Goal: Transaction & Acquisition: Purchase product/service

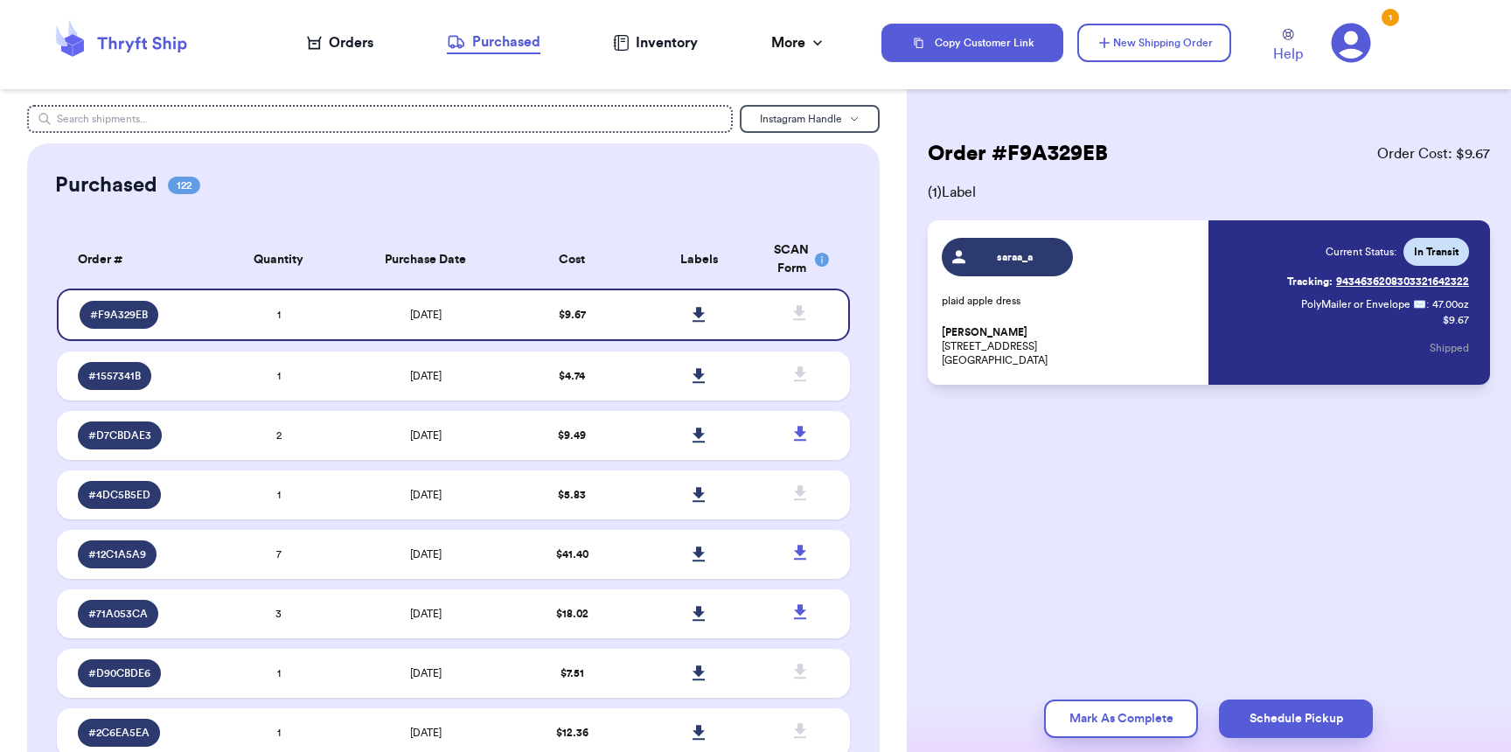
click at [335, 46] on div "Orders" at bounding box center [340, 42] width 66 height 21
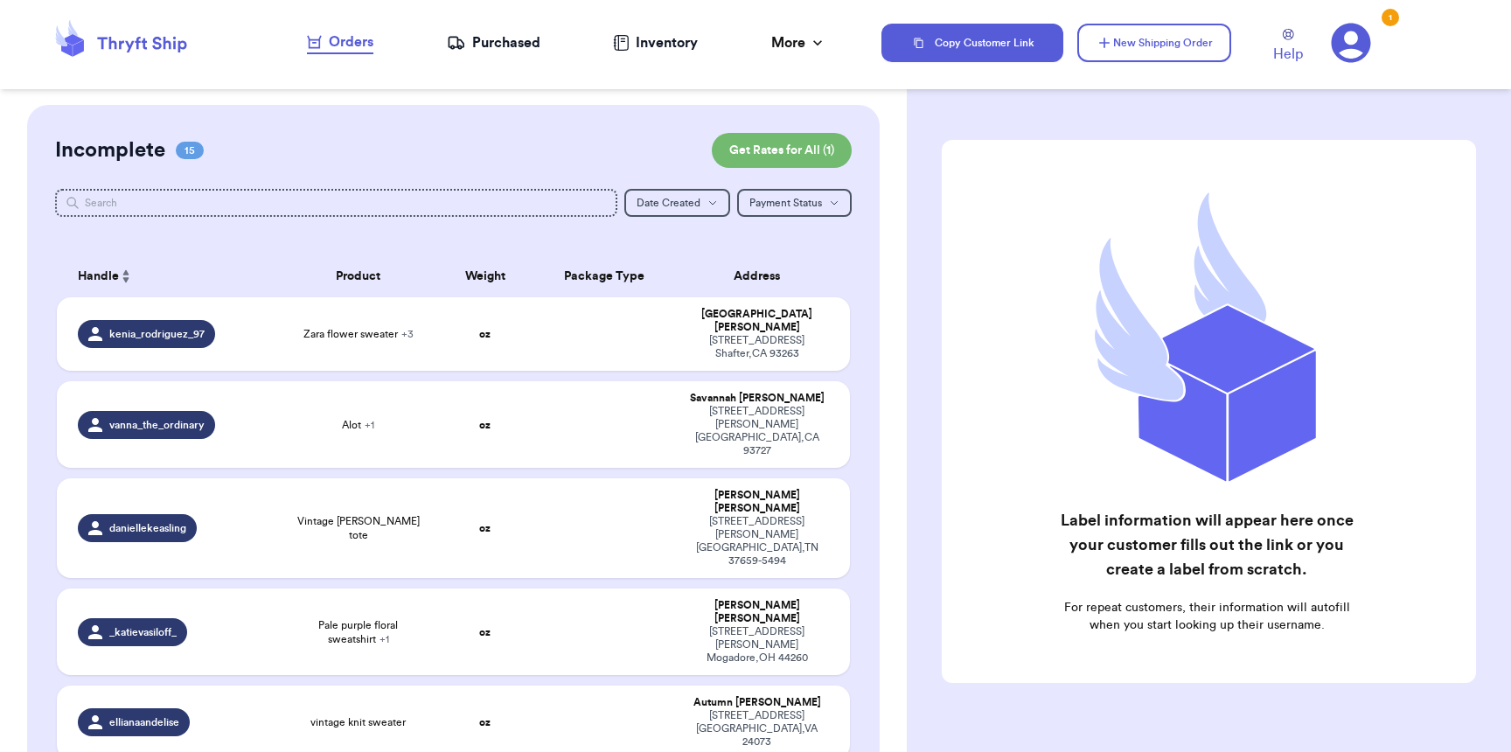
click at [475, 33] on div "Purchased" at bounding box center [494, 42] width 94 height 21
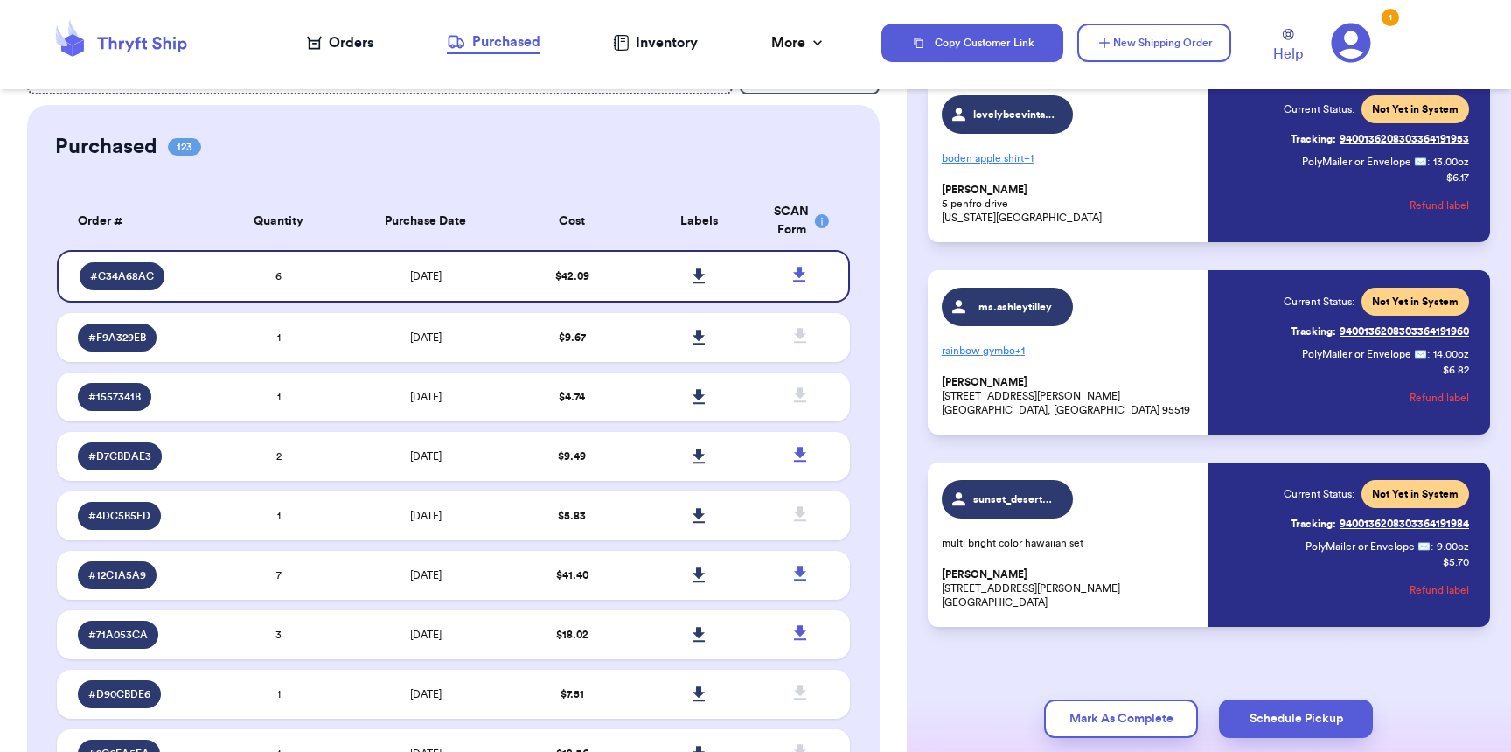
scroll to position [734, 0]
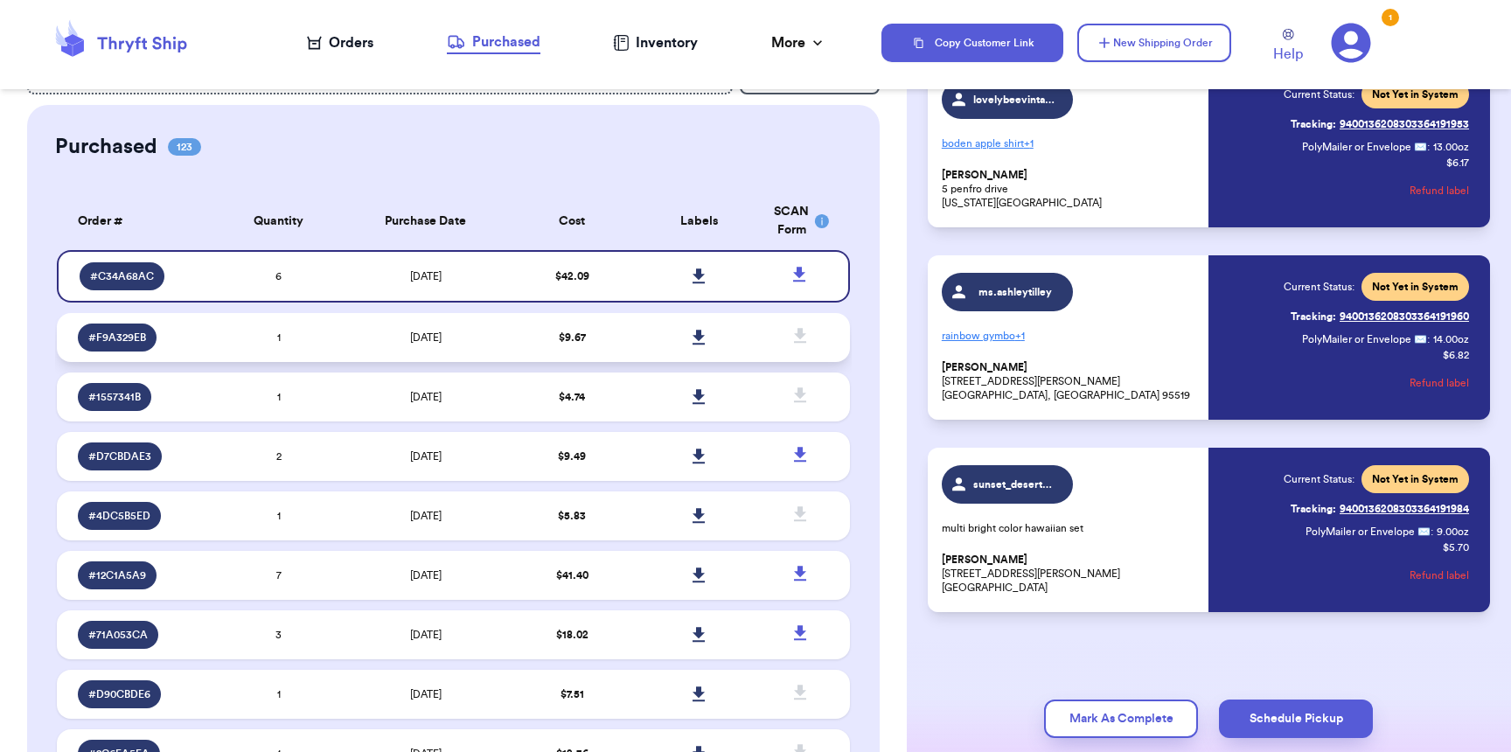
click at [606, 351] on td "$ 9.67" at bounding box center [572, 337] width 127 height 49
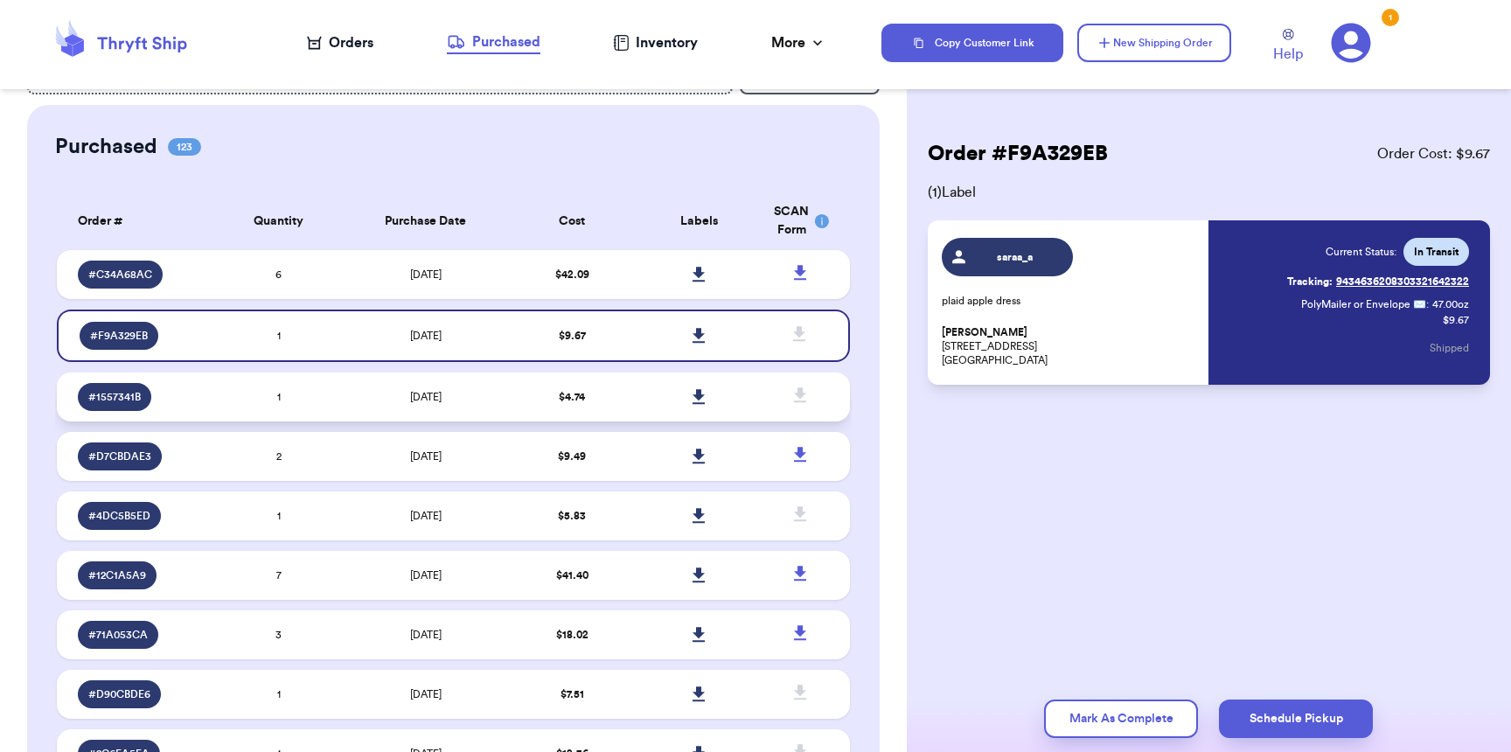
click at [619, 407] on td "$ 4.74" at bounding box center [572, 396] width 127 height 49
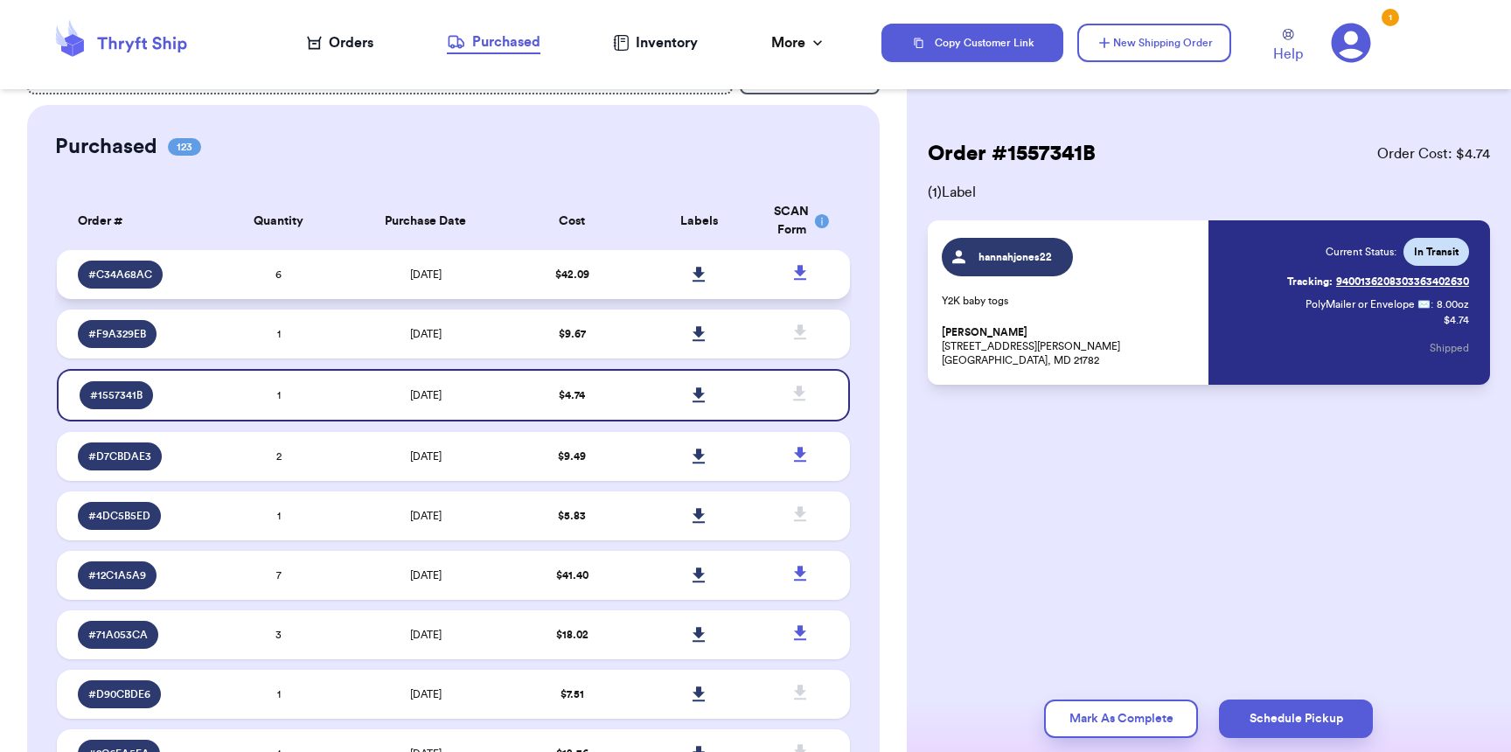
click at [612, 284] on td "$ 42.09" at bounding box center [572, 274] width 127 height 49
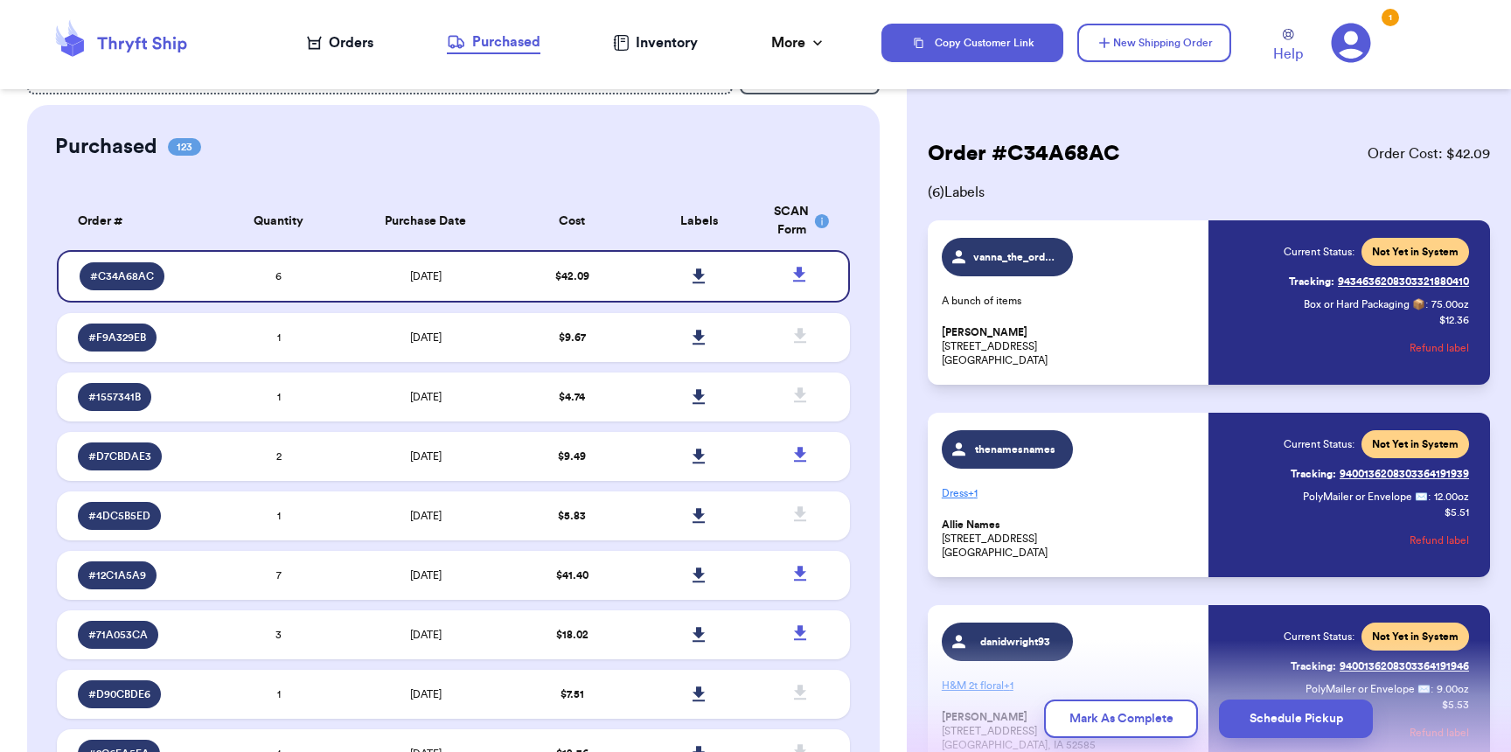
click at [1432, 348] on button "Refund label" at bounding box center [1438, 348] width 59 height 38
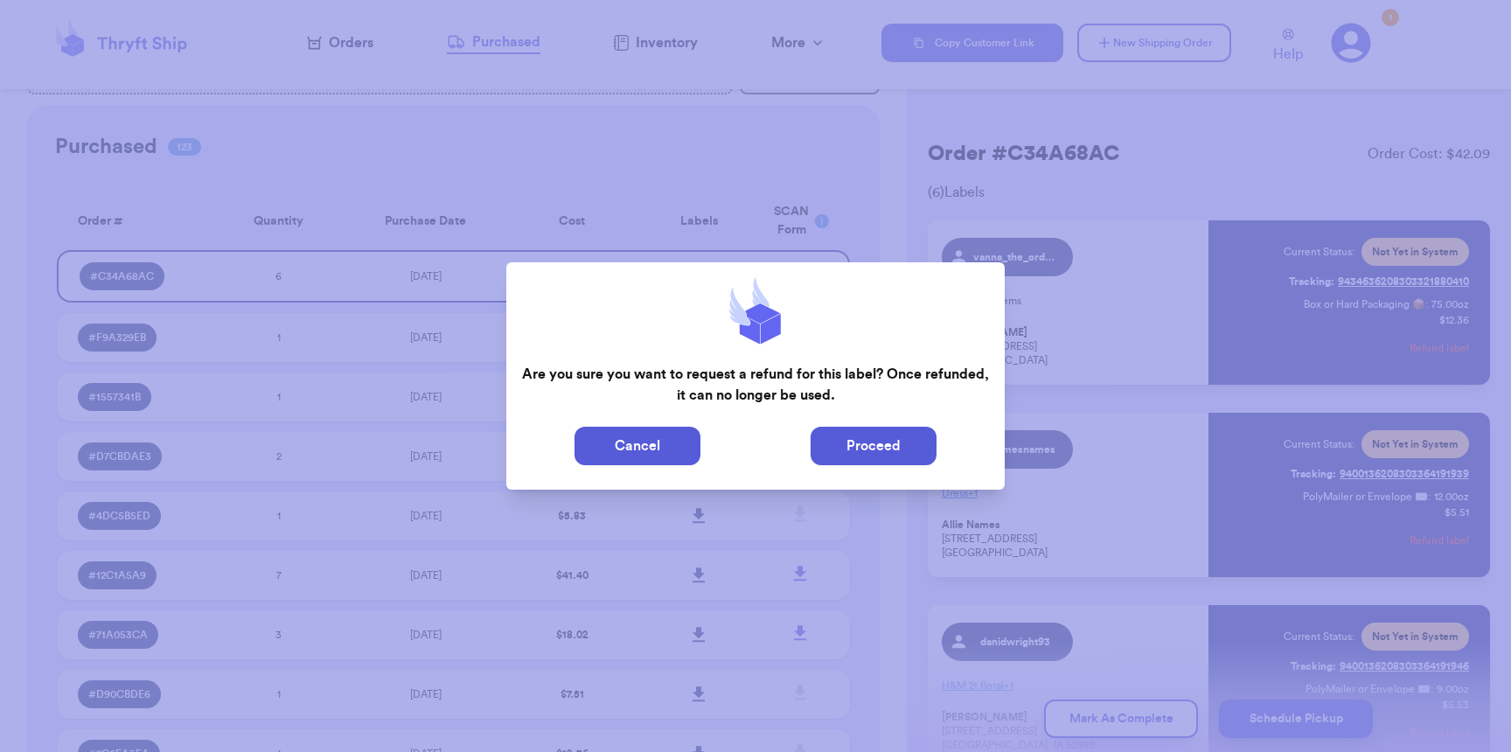
click at [830, 439] on button "Proceed" at bounding box center [873, 446] width 126 height 38
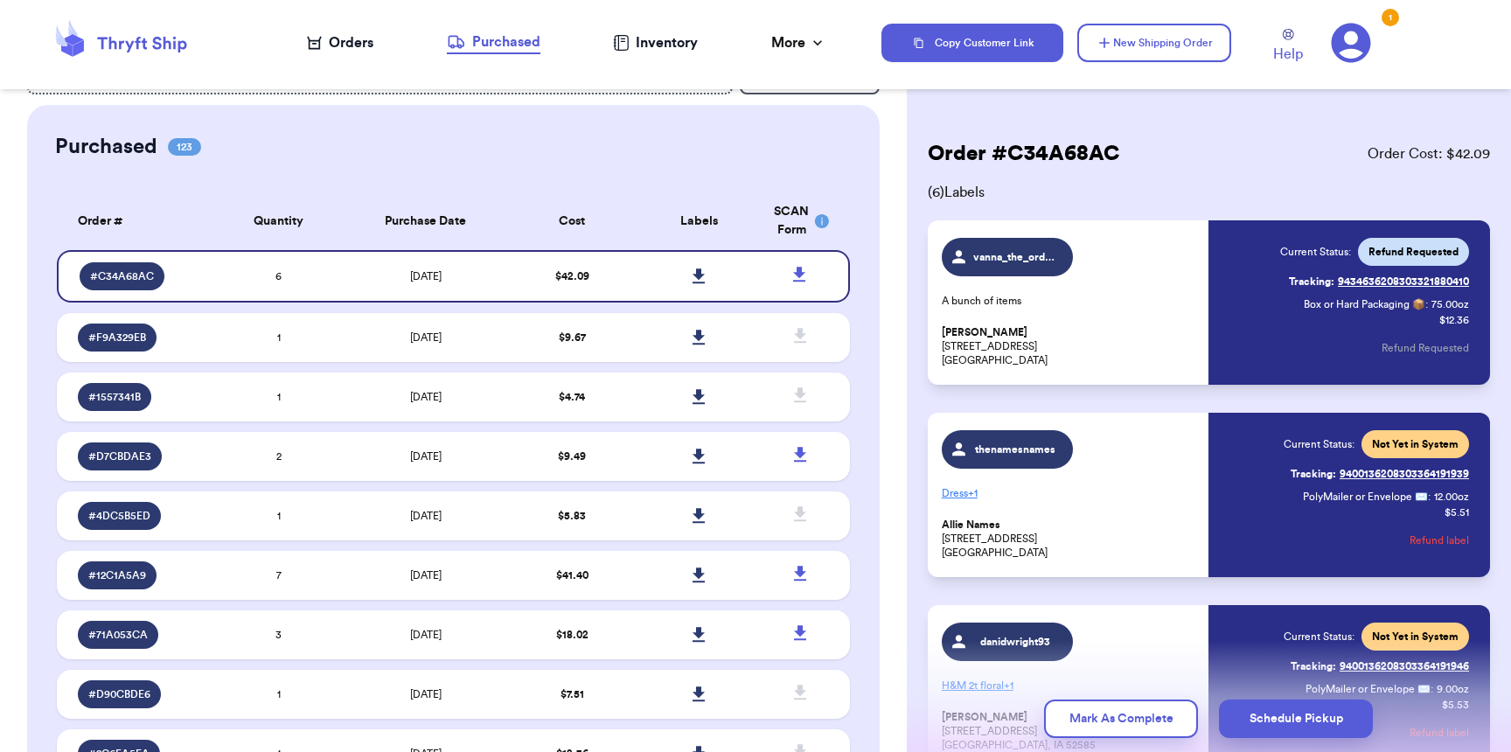
click at [357, 50] on div "Orders" at bounding box center [340, 42] width 66 height 21
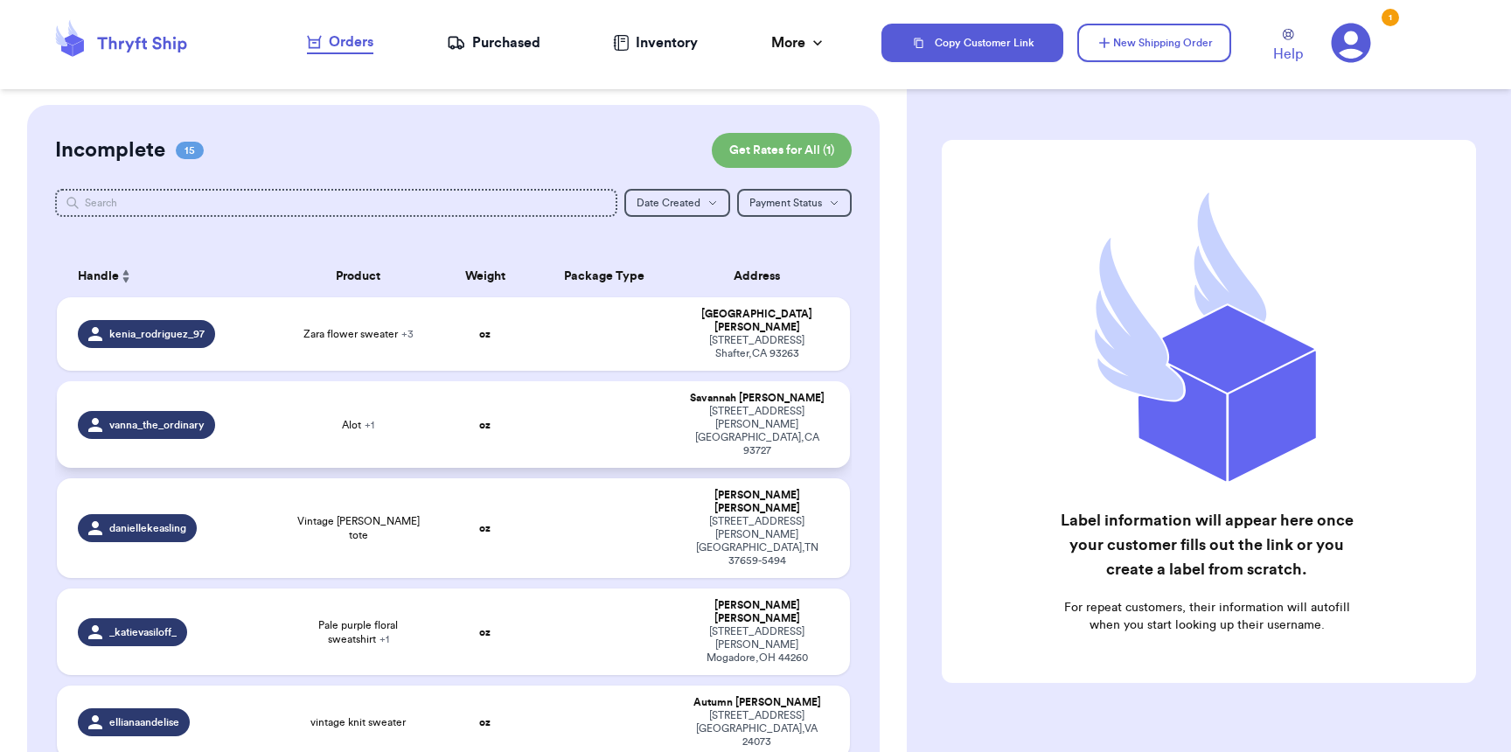
click at [342, 418] on span "Alot + 1" at bounding box center [358, 425] width 32 height 14
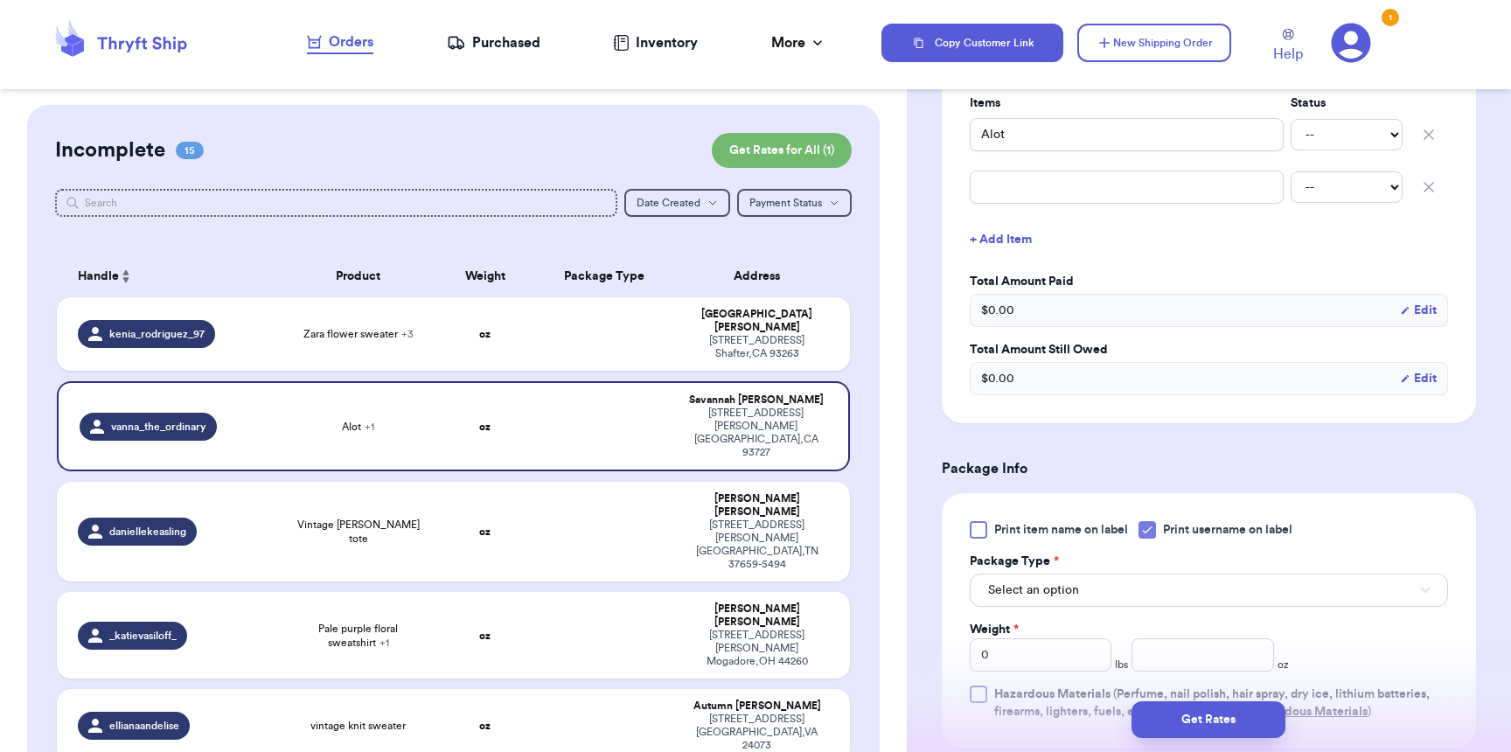
scroll to position [841, 0]
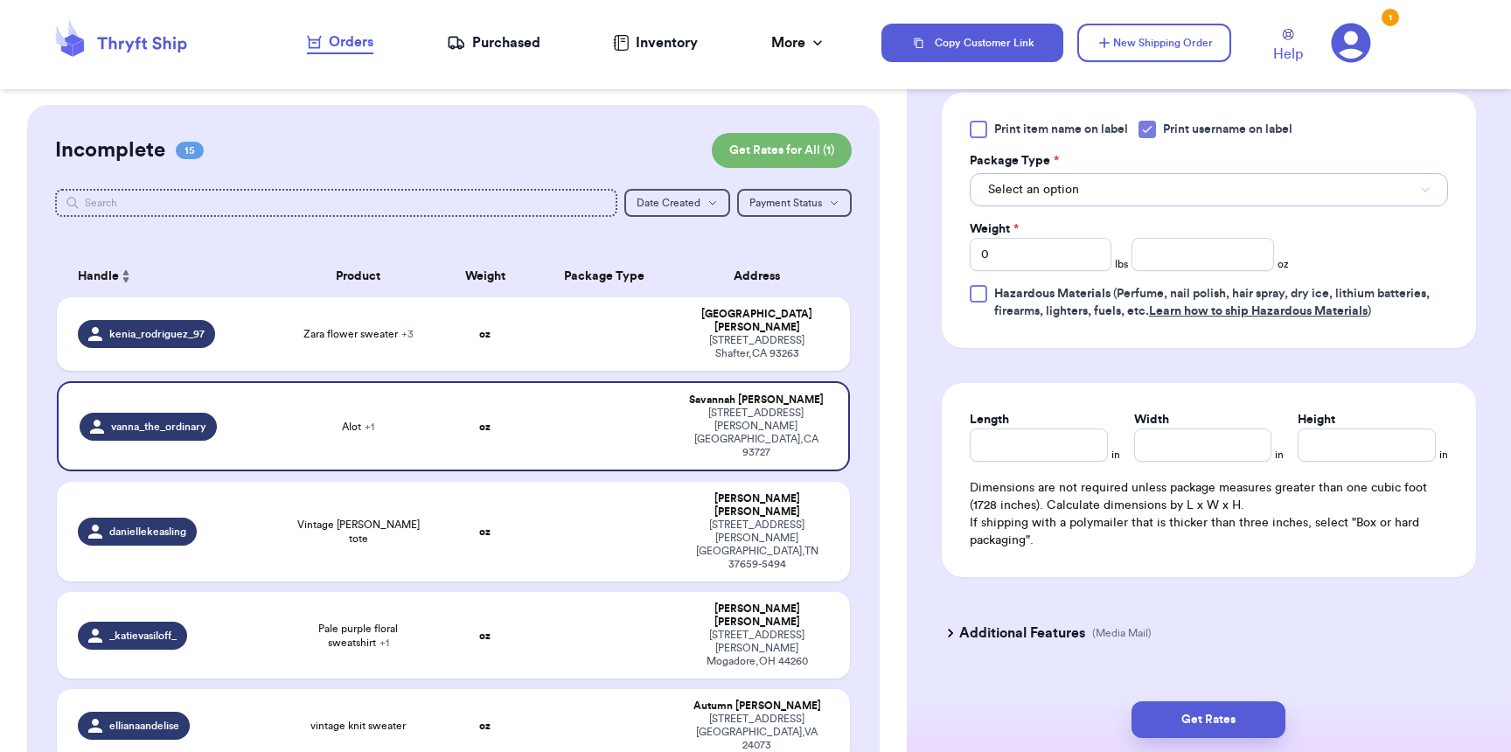
click at [1024, 191] on span "Select an option" at bounding box center [1033, 189] width 91 height 17
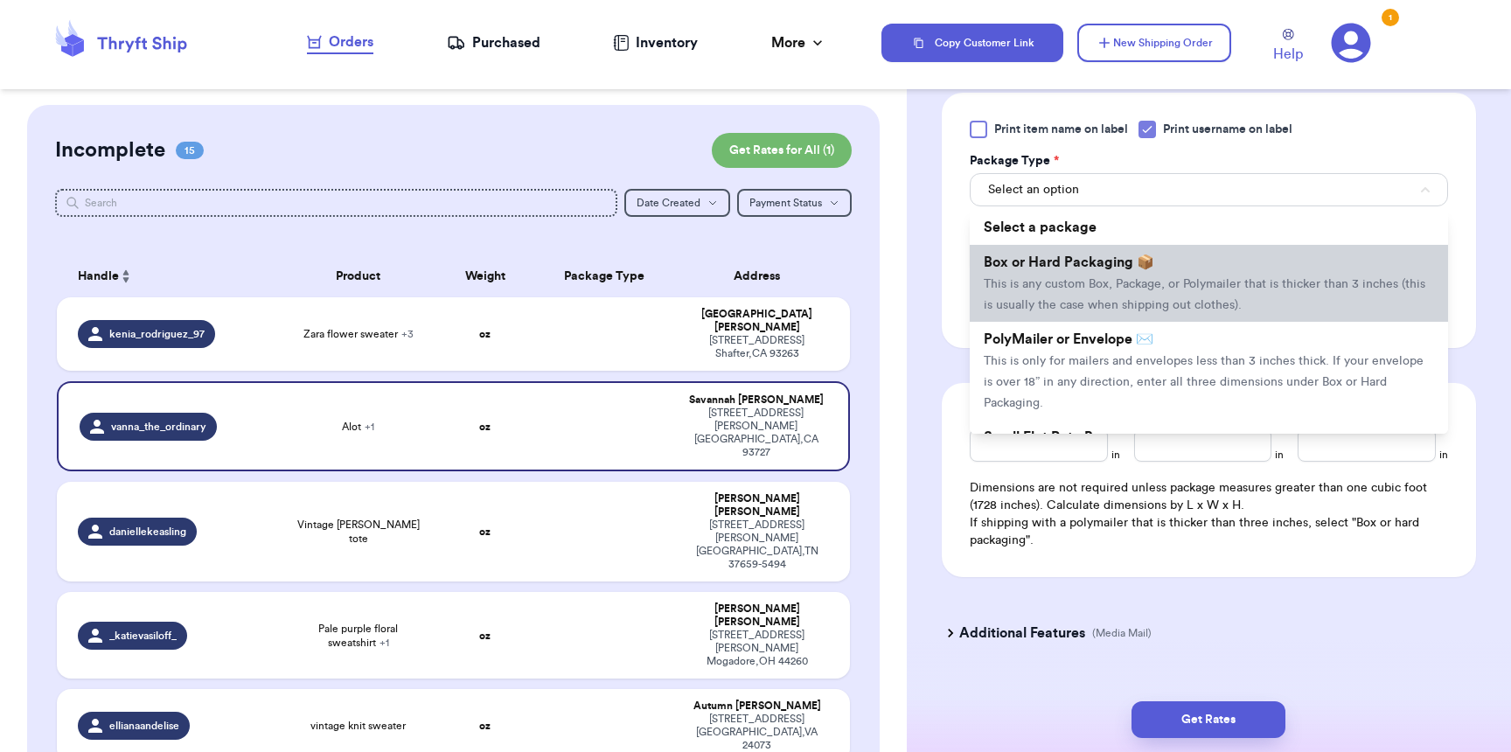
click at [1040, 293] on span "This is any custom Box, Package, or Polymailer that is thicker than 3 inches (t…" at bounding box center [1204, 294] width 441 height 33
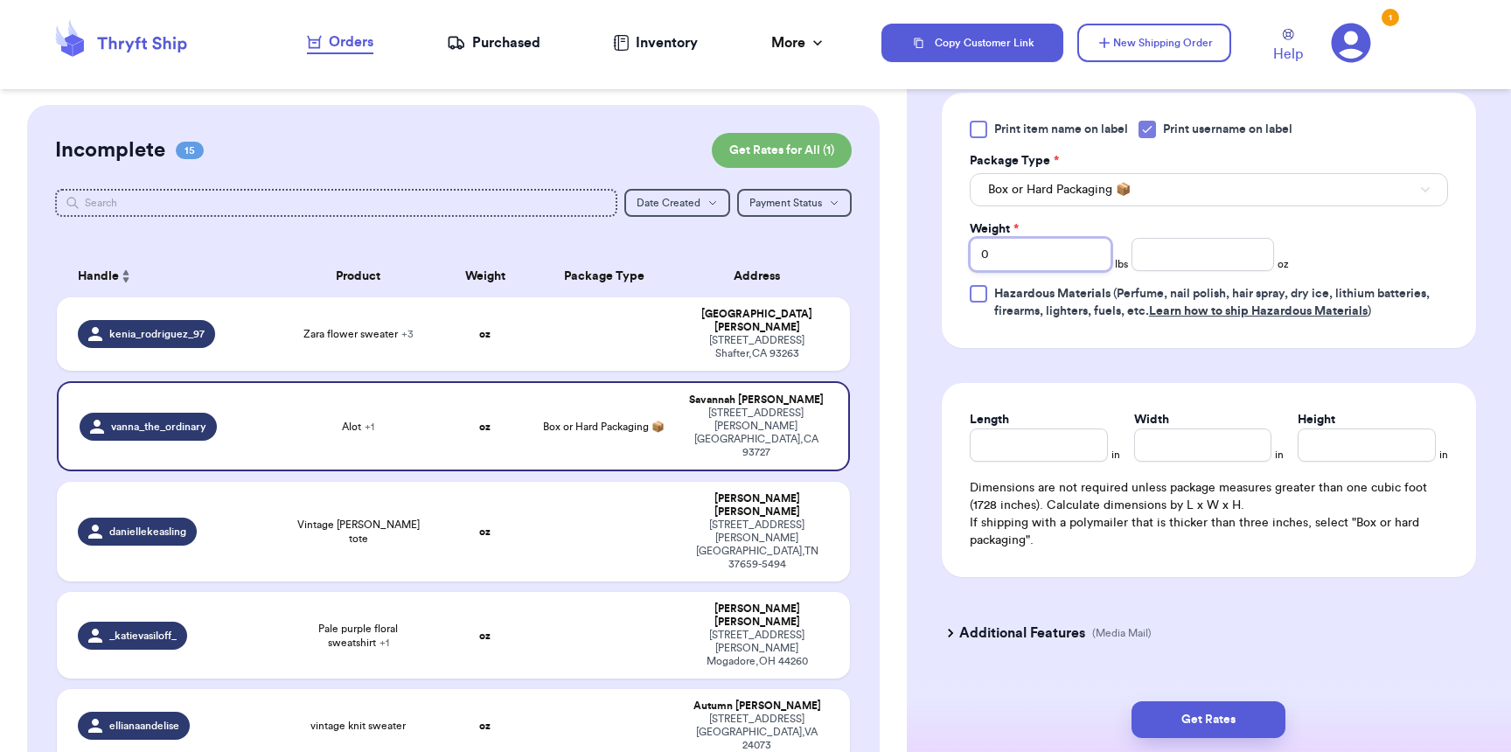
click at [1080, 267] on input "0" at bounding box center [1041, 254] width 142 height 33
type input "04"
type input "12"
click at [1069, 462] on input "Length" at bounding box center [1039, 444] width 138 height 33
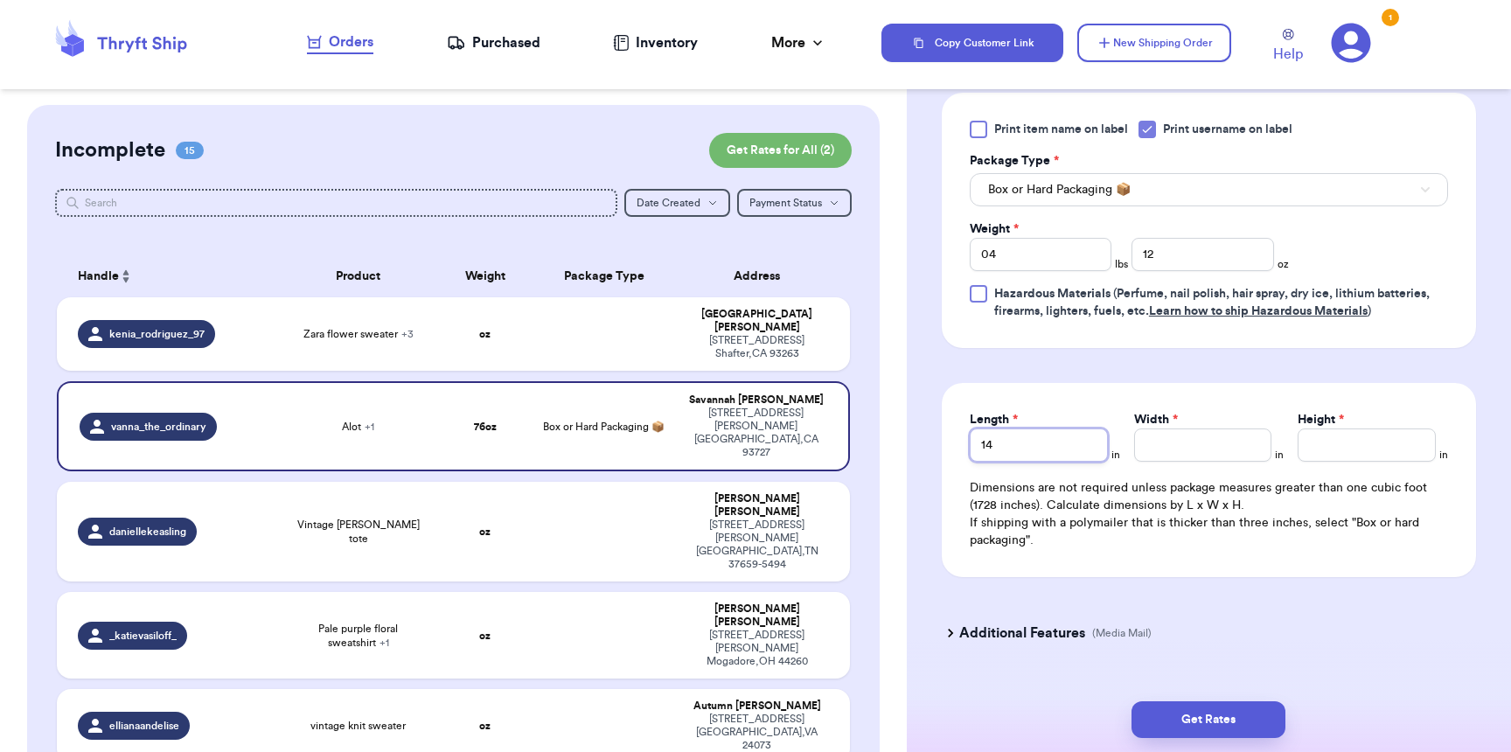
type input "14"
type input "11"
type input "6"
click at [1205, 714] on button "Get Rates" at bounding box center [1208, 719] width 154 height 37
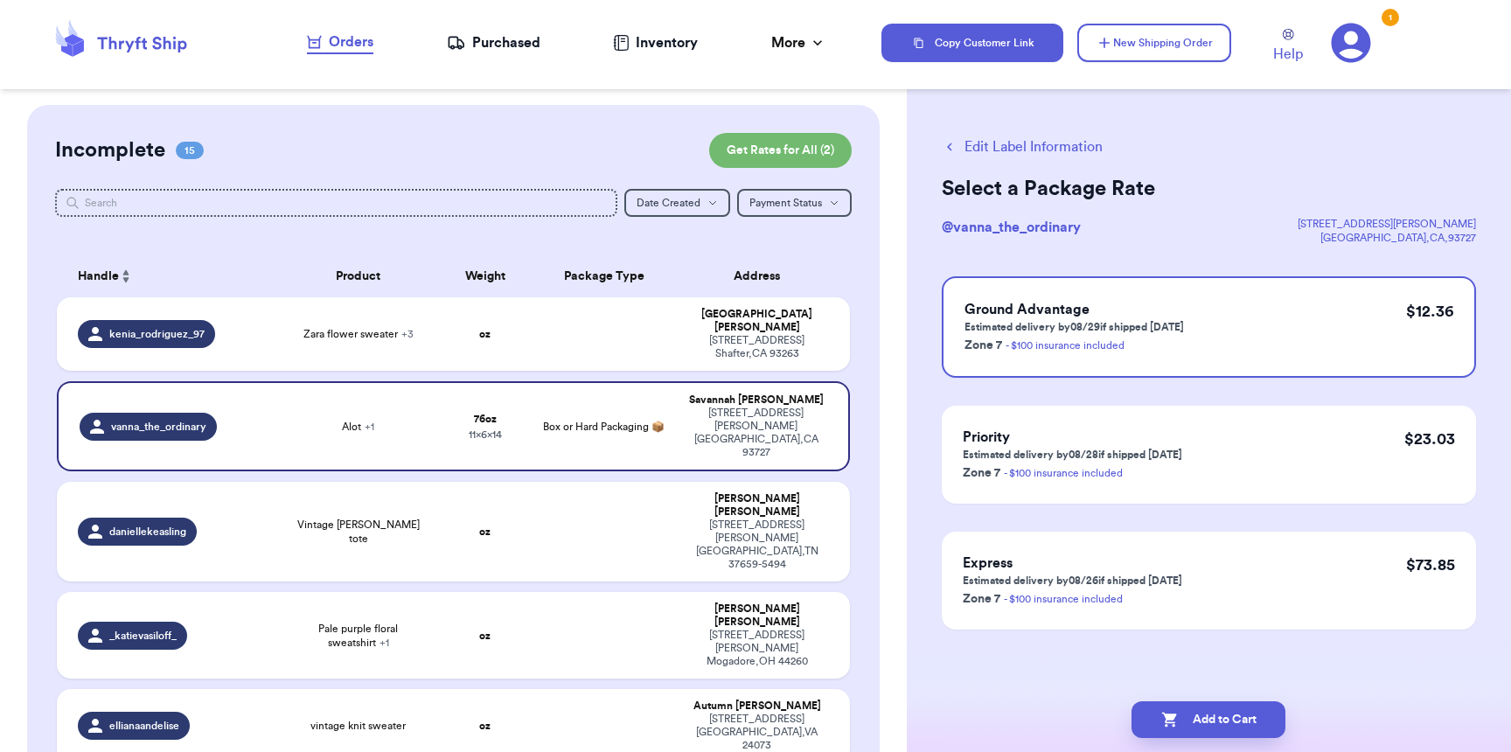
scroll to position [0, 0]
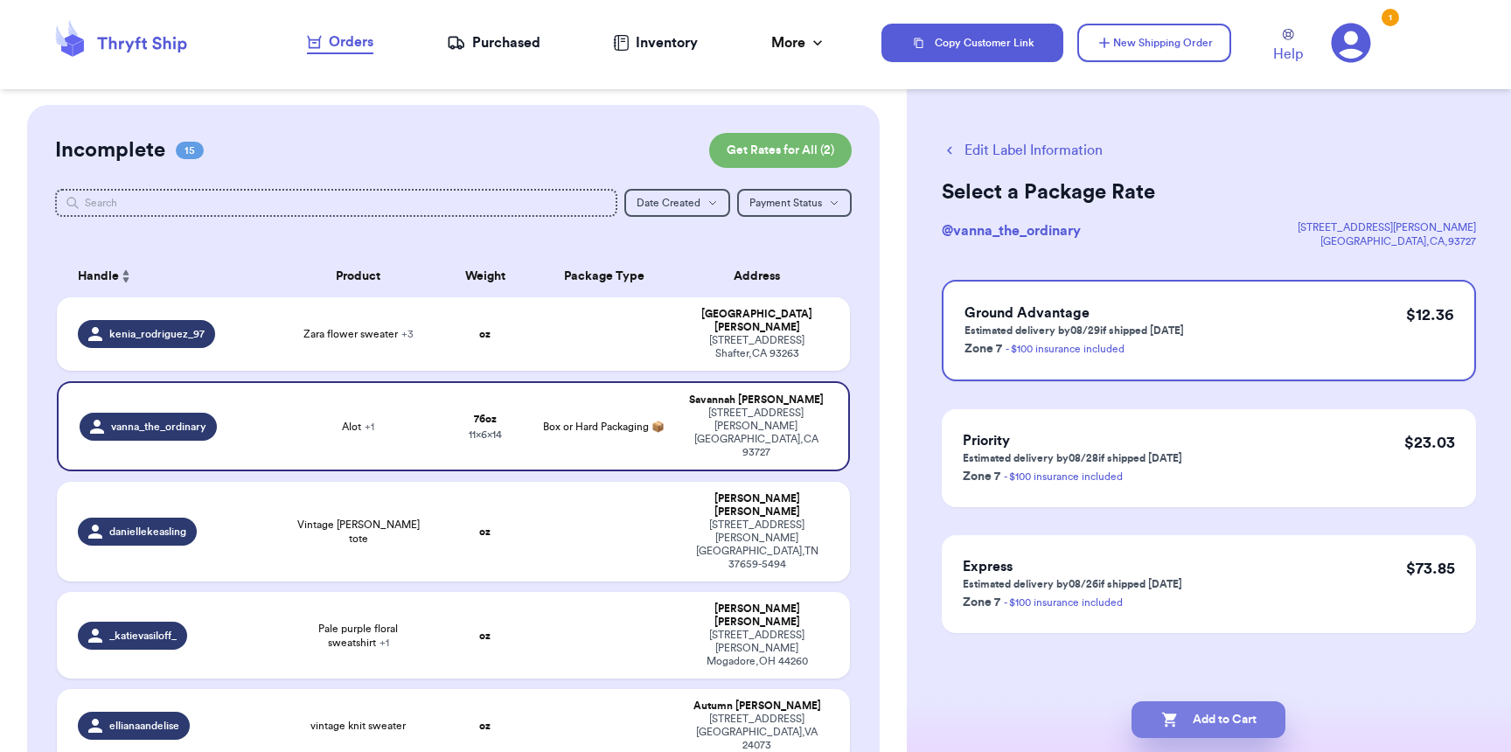
click at [1222, 715] on button "Add to Cart" at bounding box center [1208, 719] width 154 height 37
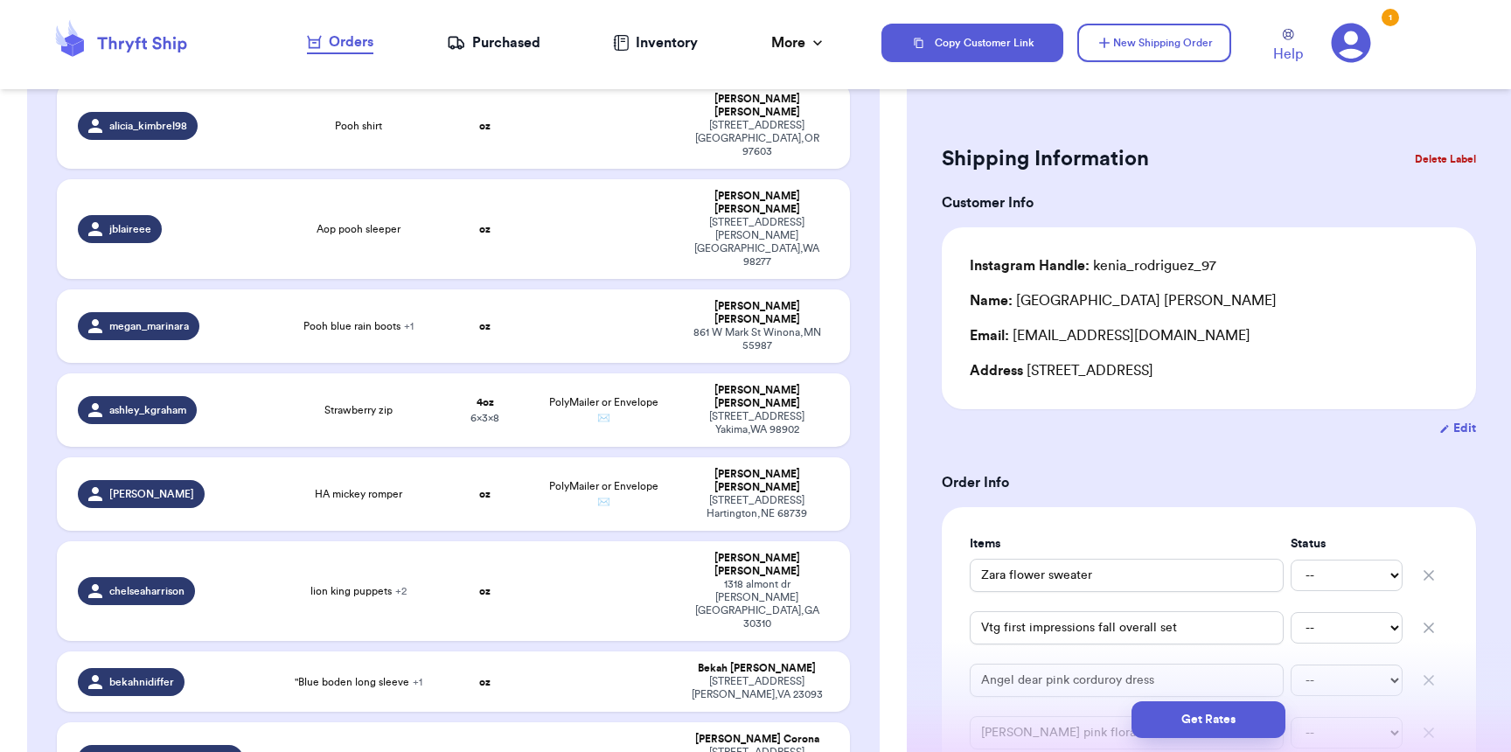
scroll to position [1259, 0]
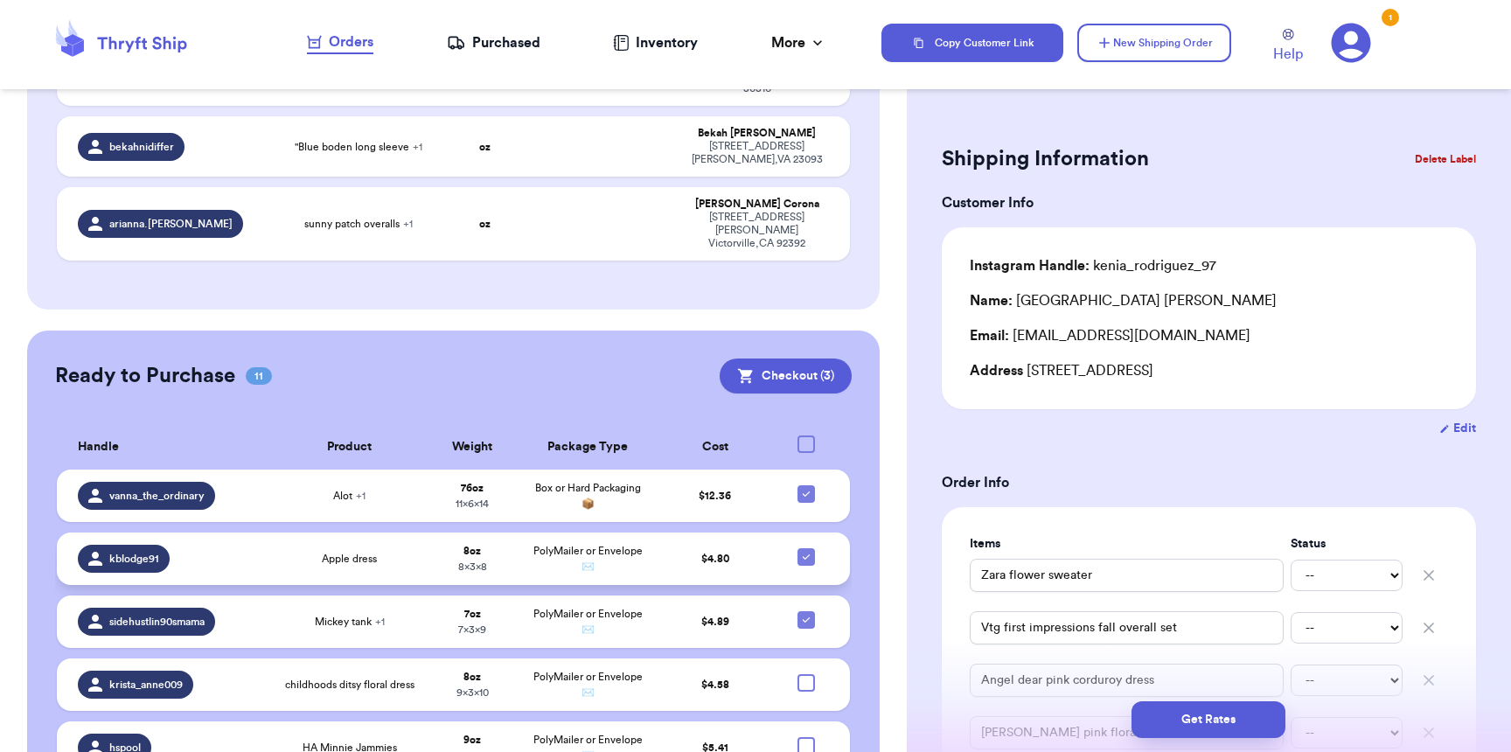
click at [799, 550] on icon at bounding box center [806, 557] width 14 height 14
click at [805, 547] on input "checkbox" at bounding box center [805, 547] width 1 height 1
checkbox input "false"
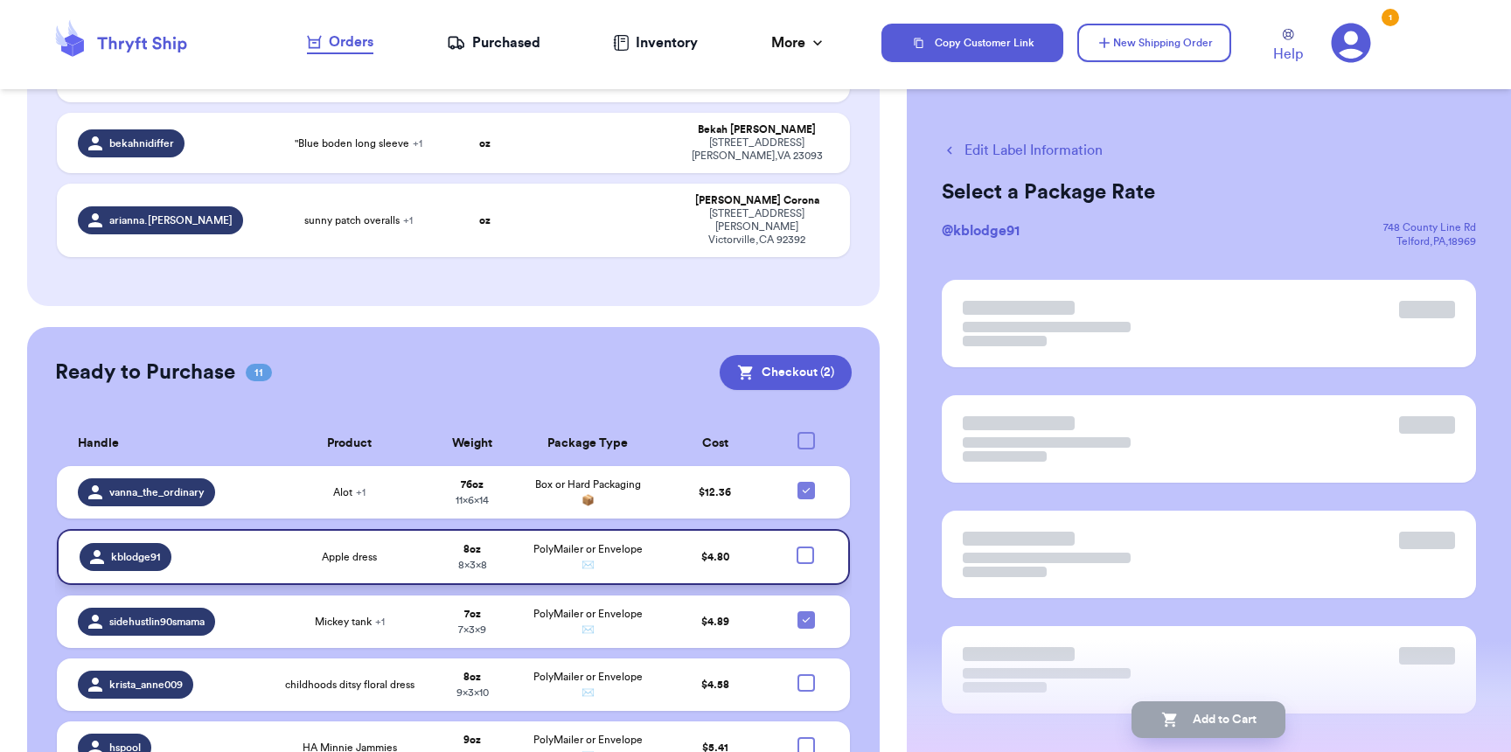
scroll to position [1255, 0]
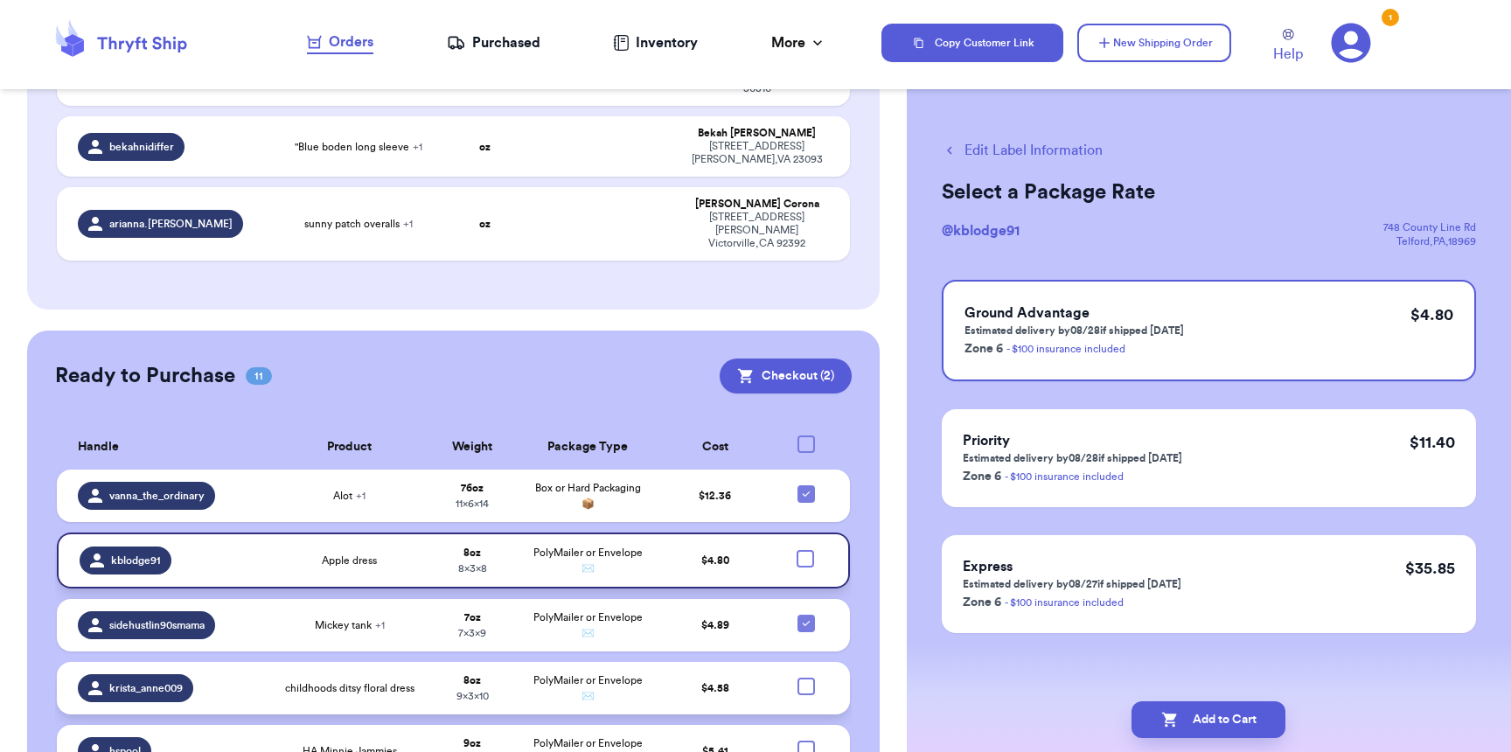
click at [797, 678] on div at bounding box center [805, 686] width 17 height 17
click at [805, 677] on input "checkbox" at bounding box center [805, 677] width 1 height 1
checkbox input "true"
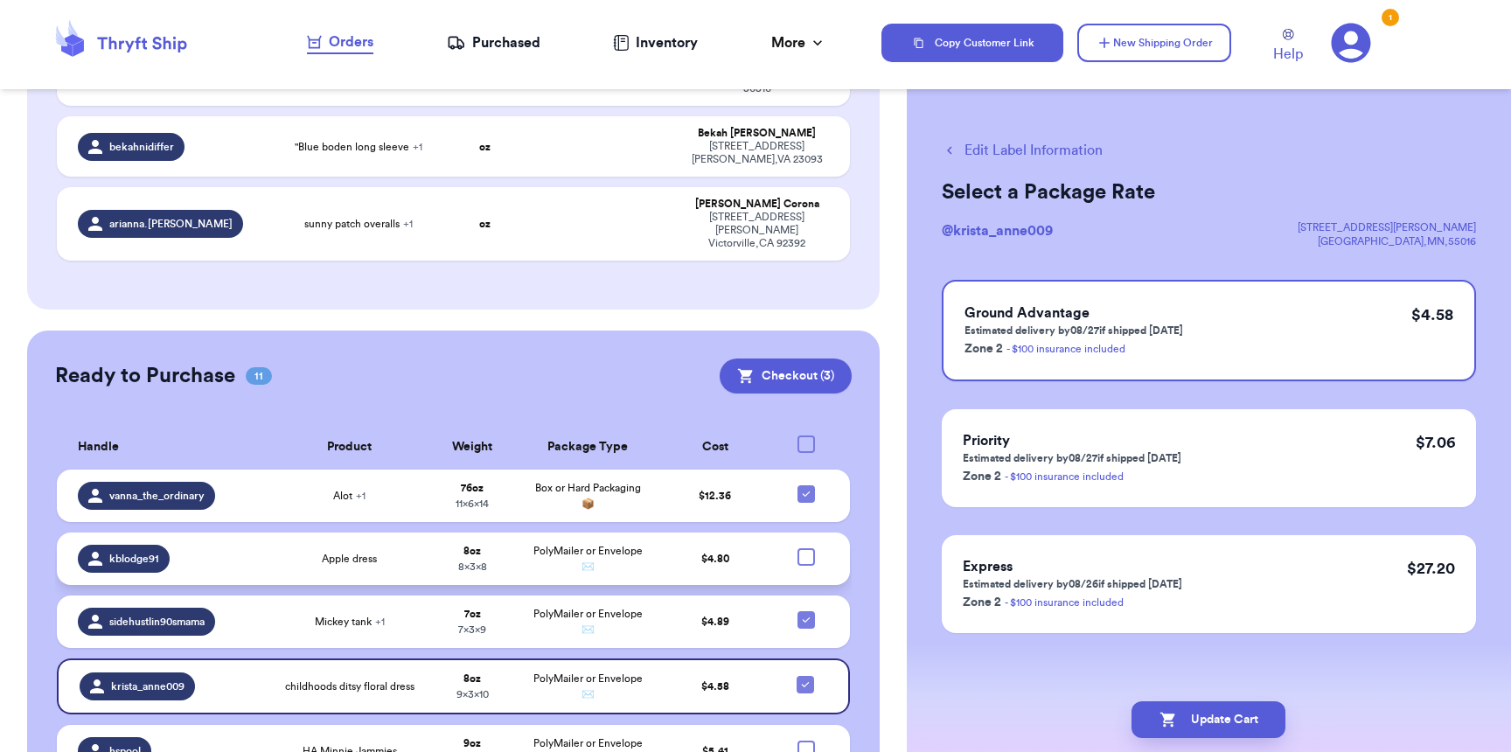
checkbox input "true"
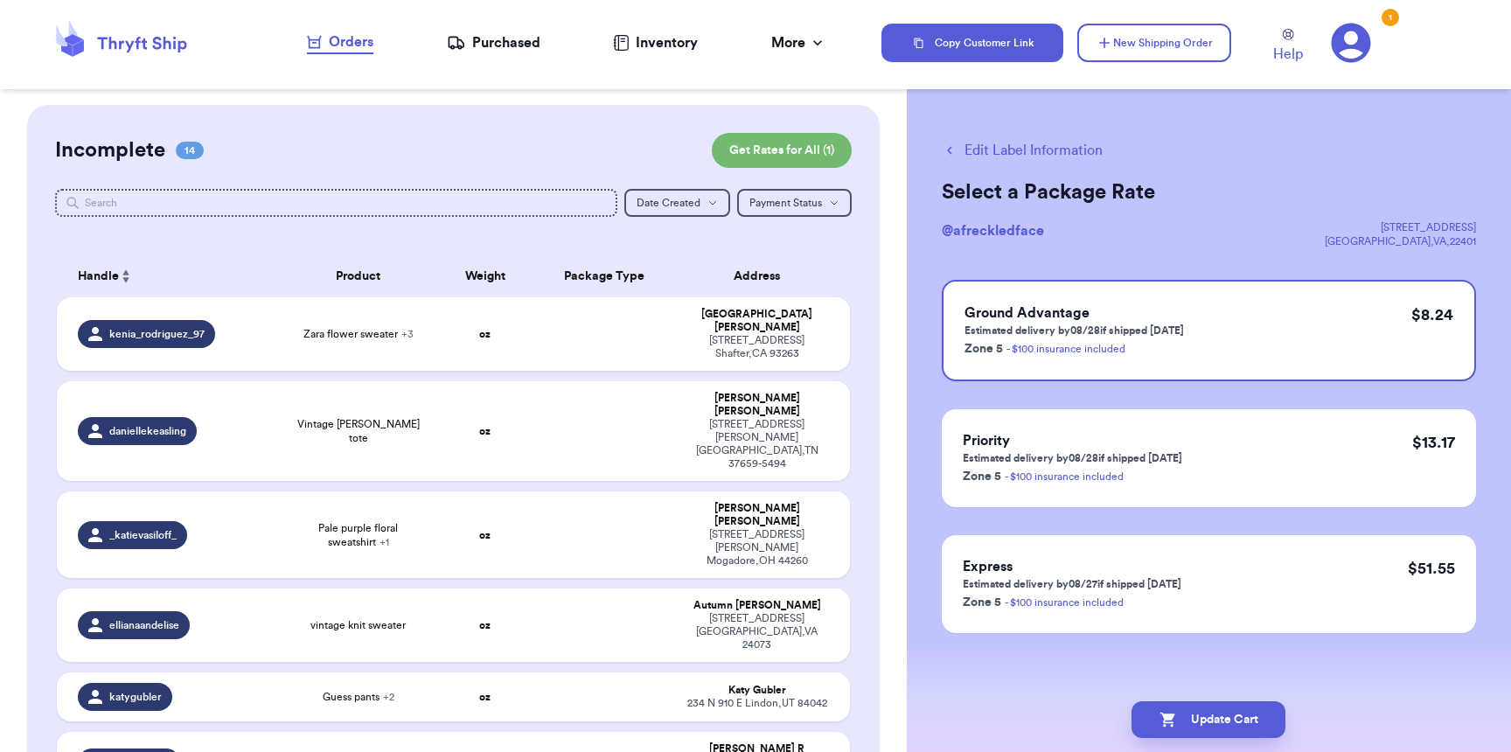
scroll to position [1186, 0]
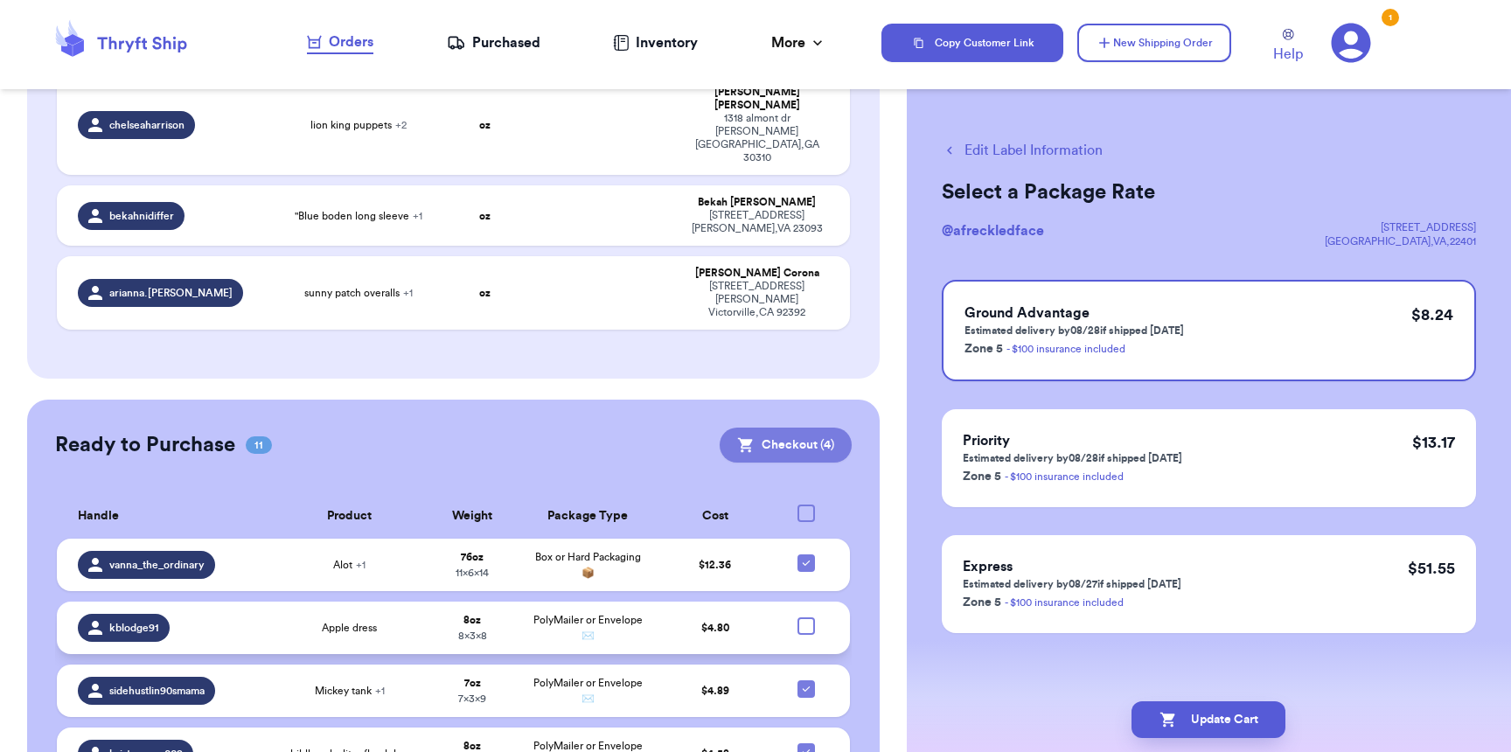
click at [751, 428] on button "Checkout ( 4 )" at bounding box center [785, 445] width 132 height 35
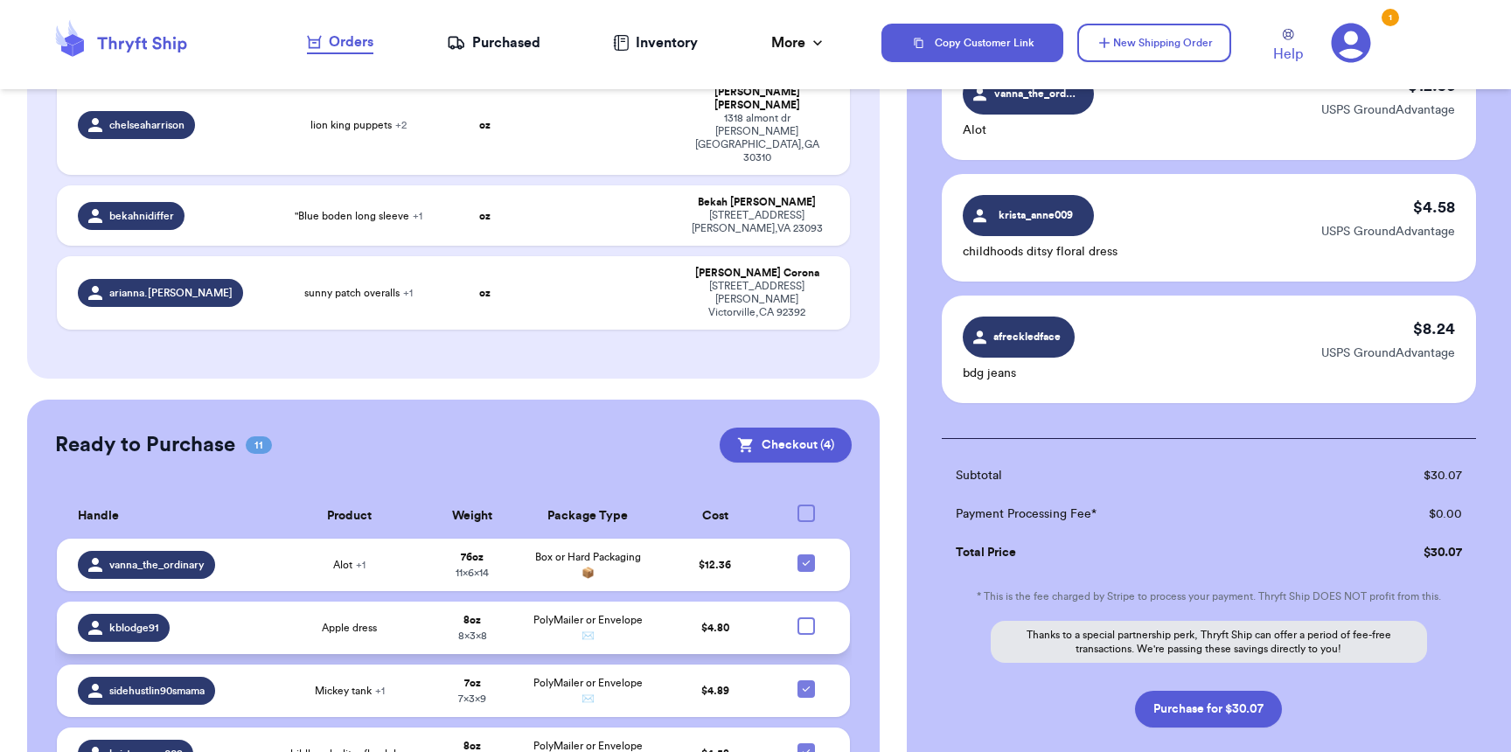
scroll to position [384, 0]
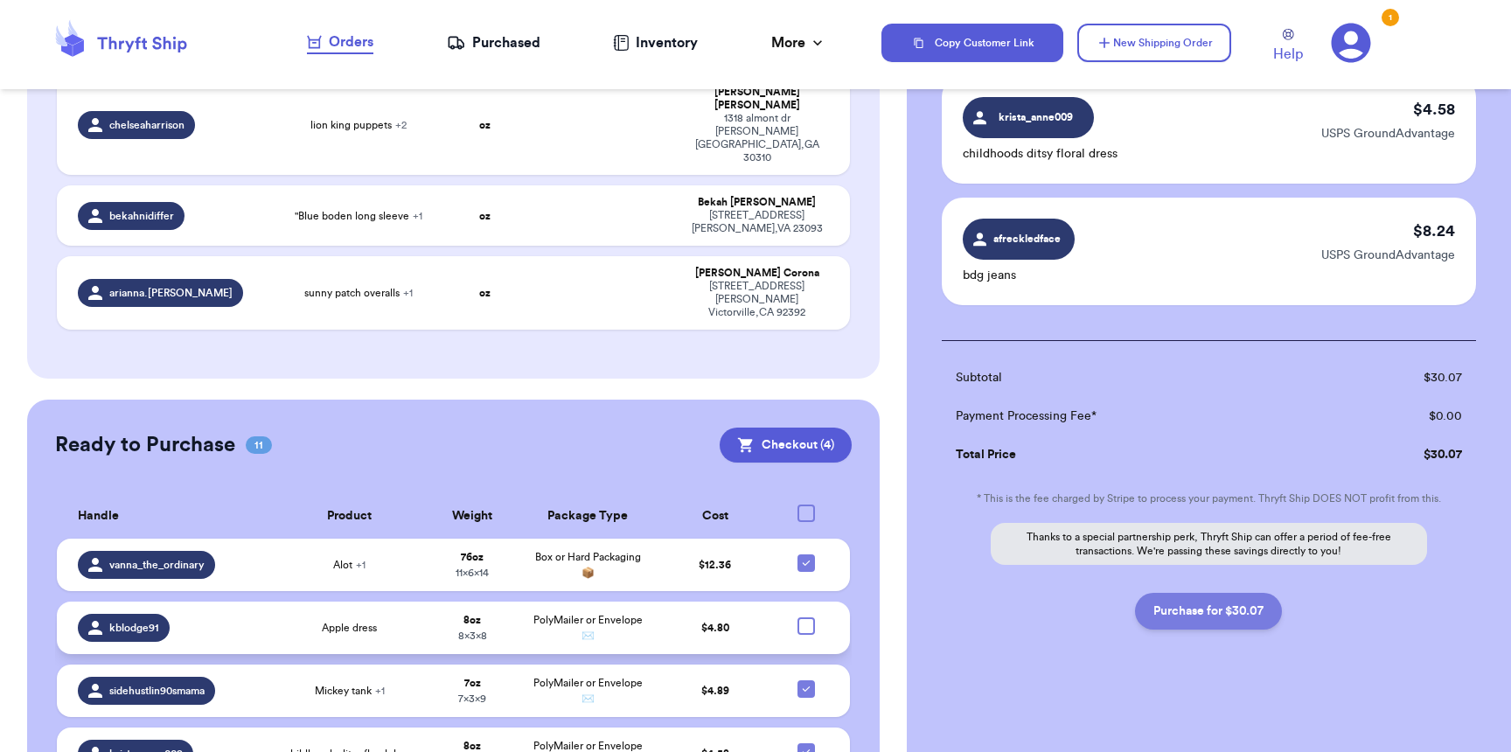
click at [1158, 615] on button "Purchase for $30.07" at bounding box center [1208, 611] width 147 height 37
checkbox input "false"
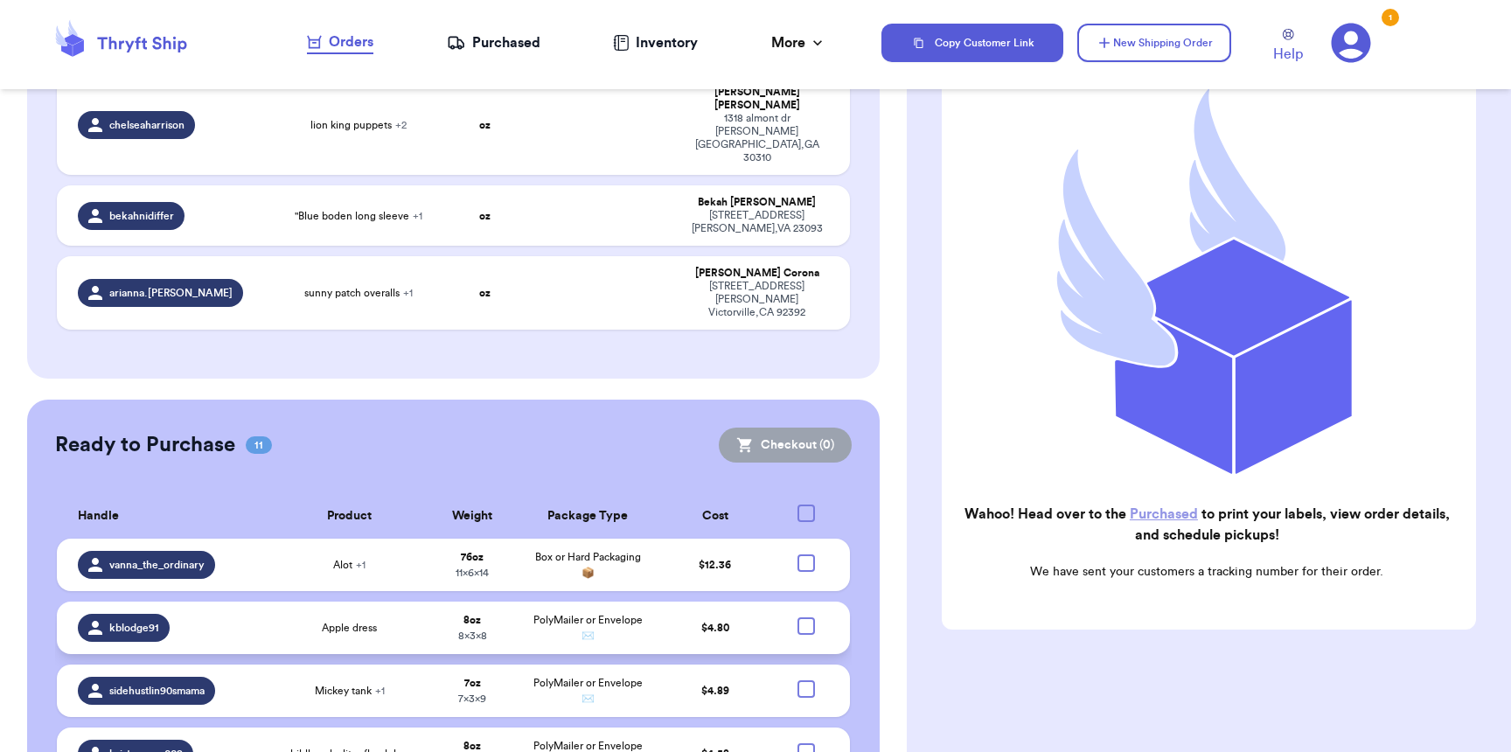
scroll to position [171, 0]
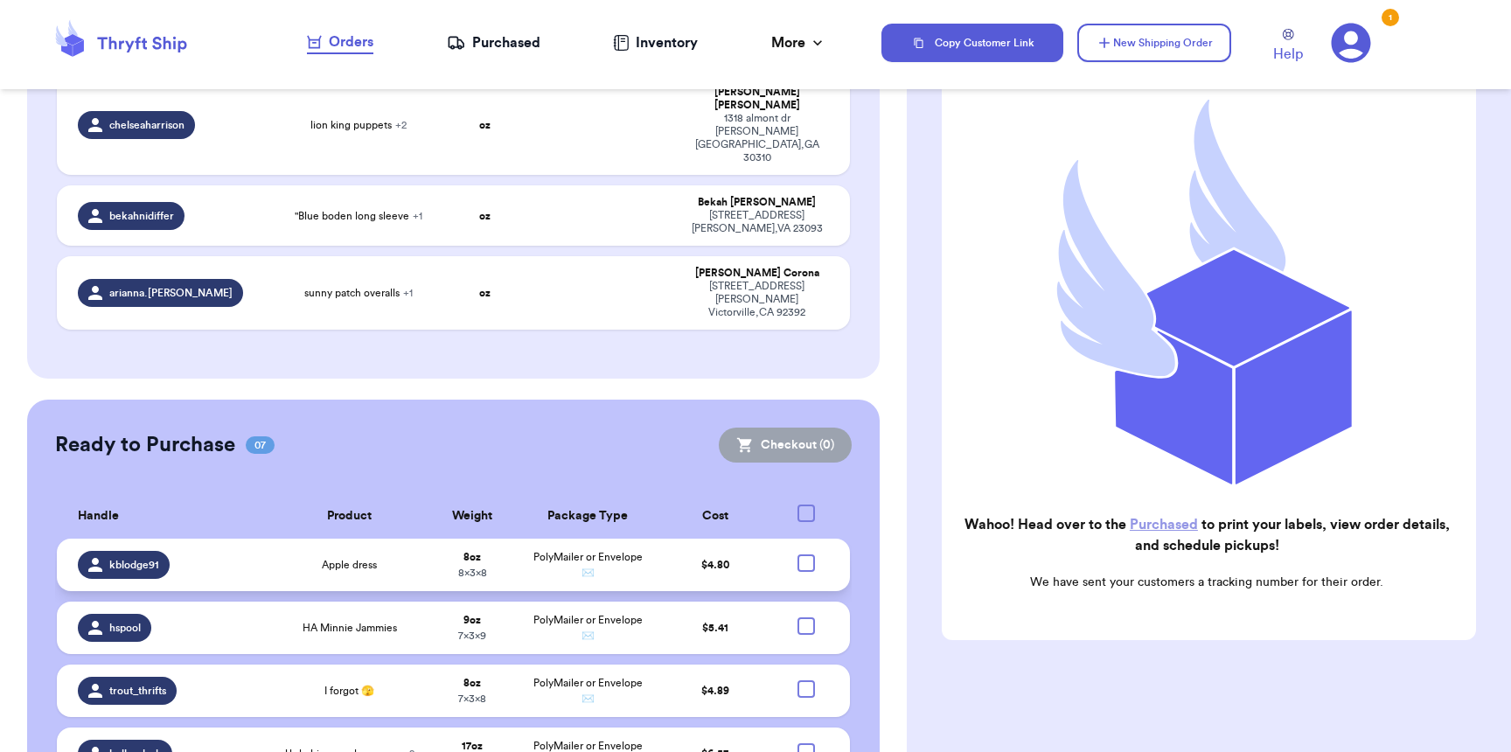
click at [497, 37] on div "Purchased" at bounding box center [494, 42] width 94 height 21
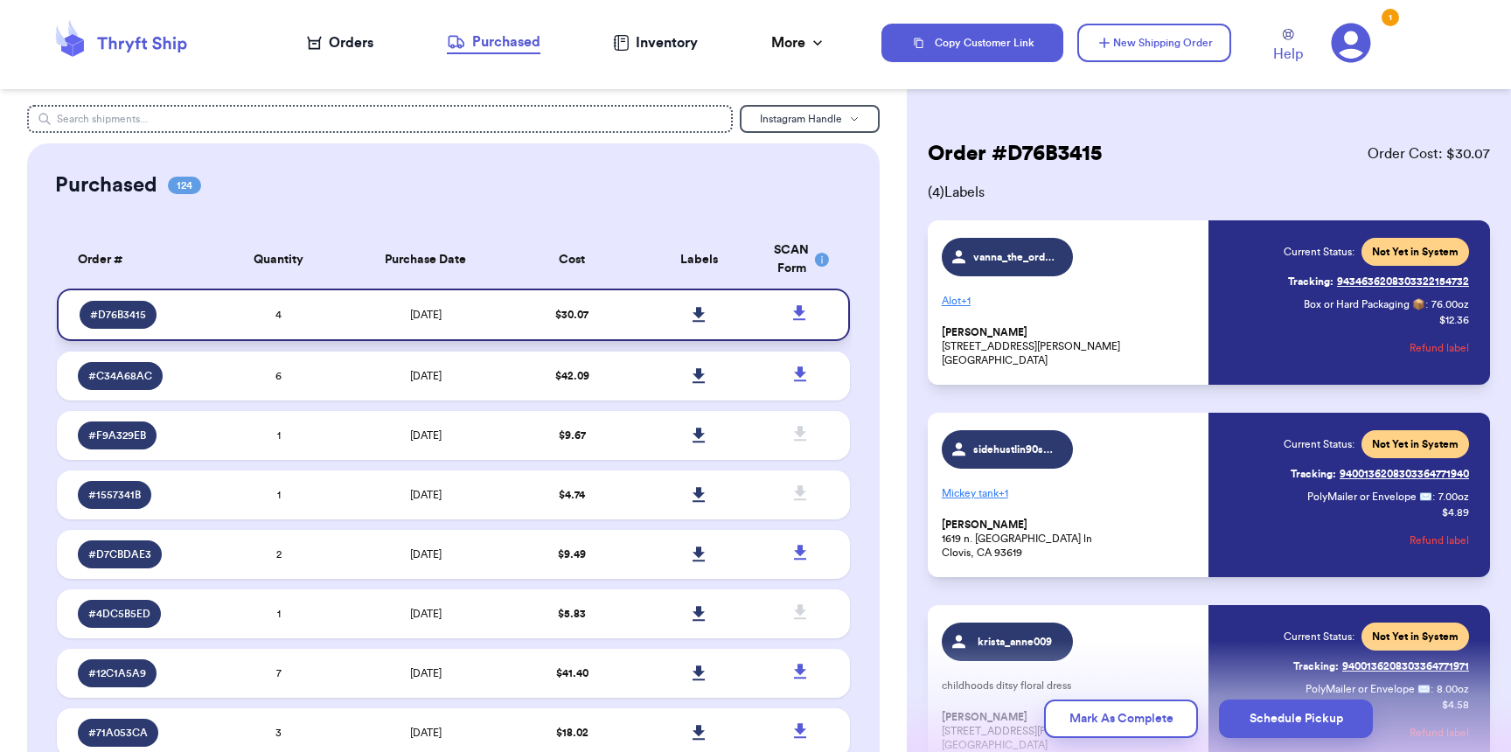
click at [692, 315] on icon at bounding box center [698, 314] width 12 height 15
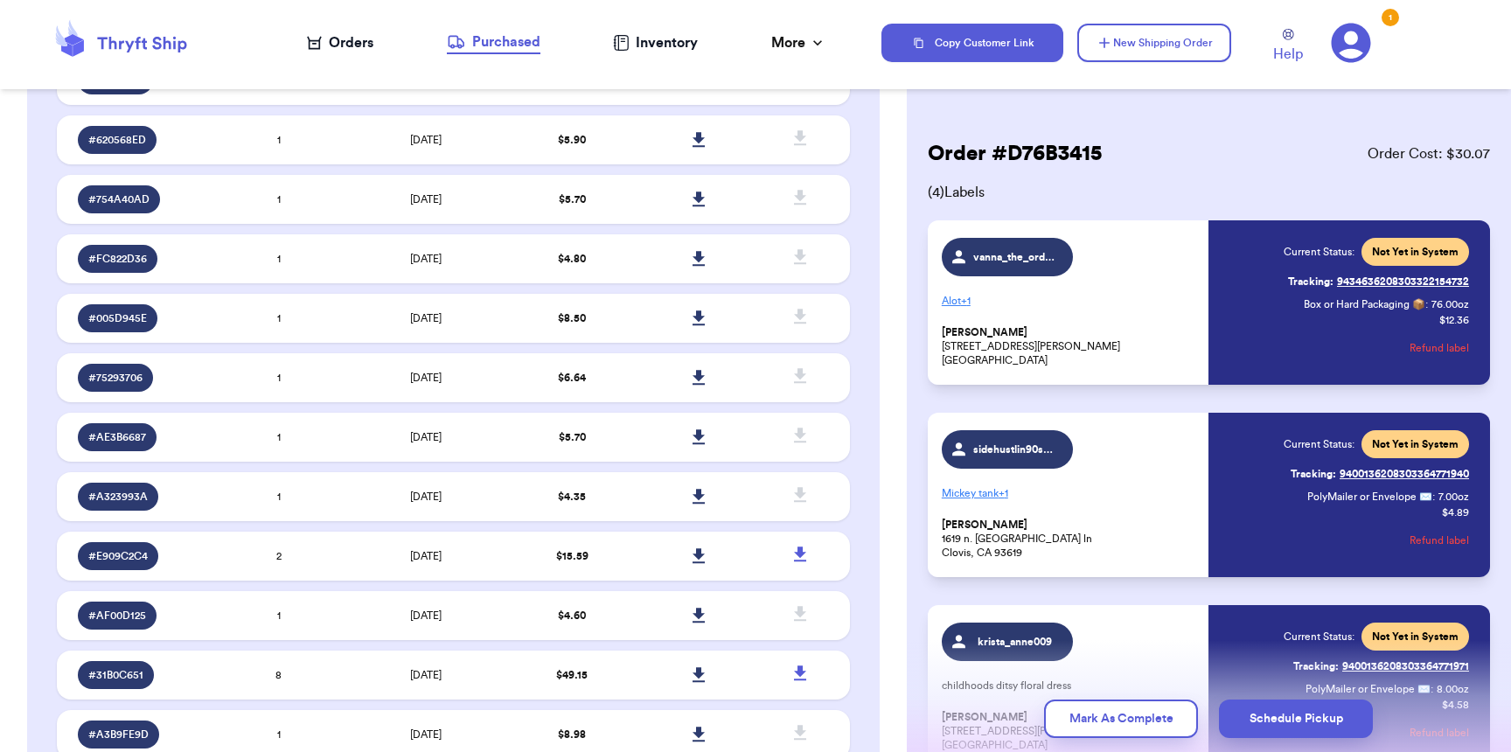
scroll to position [2611, 0]
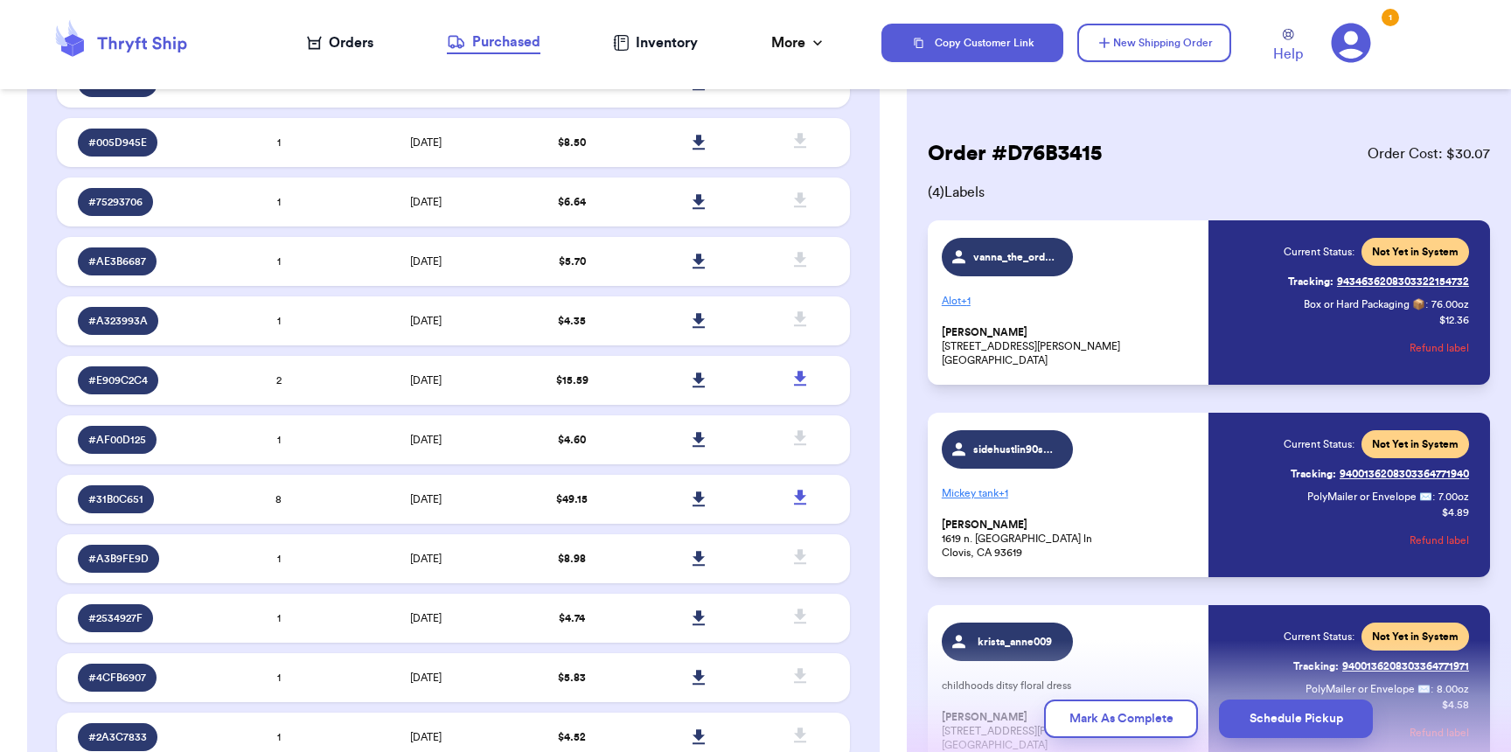
click at [386, 38] on nav "Orders Purchased Inventory More Stats Completed Orders" at bounding box center [566, 43] width 629 height 58
click at [361, 41] on div "Orders" at bounding box center [340, 42] width 66 height 21
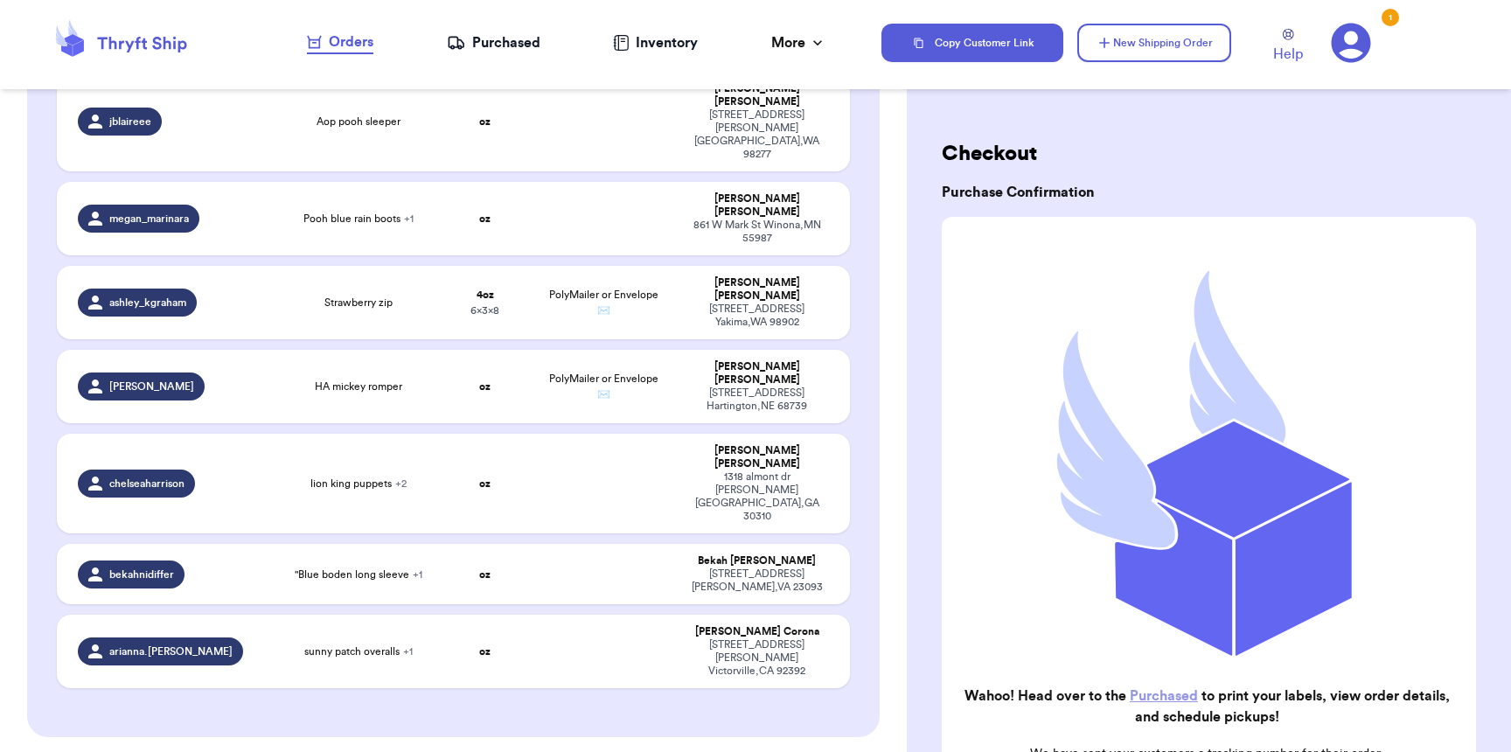
scroll to position [1248, 0]
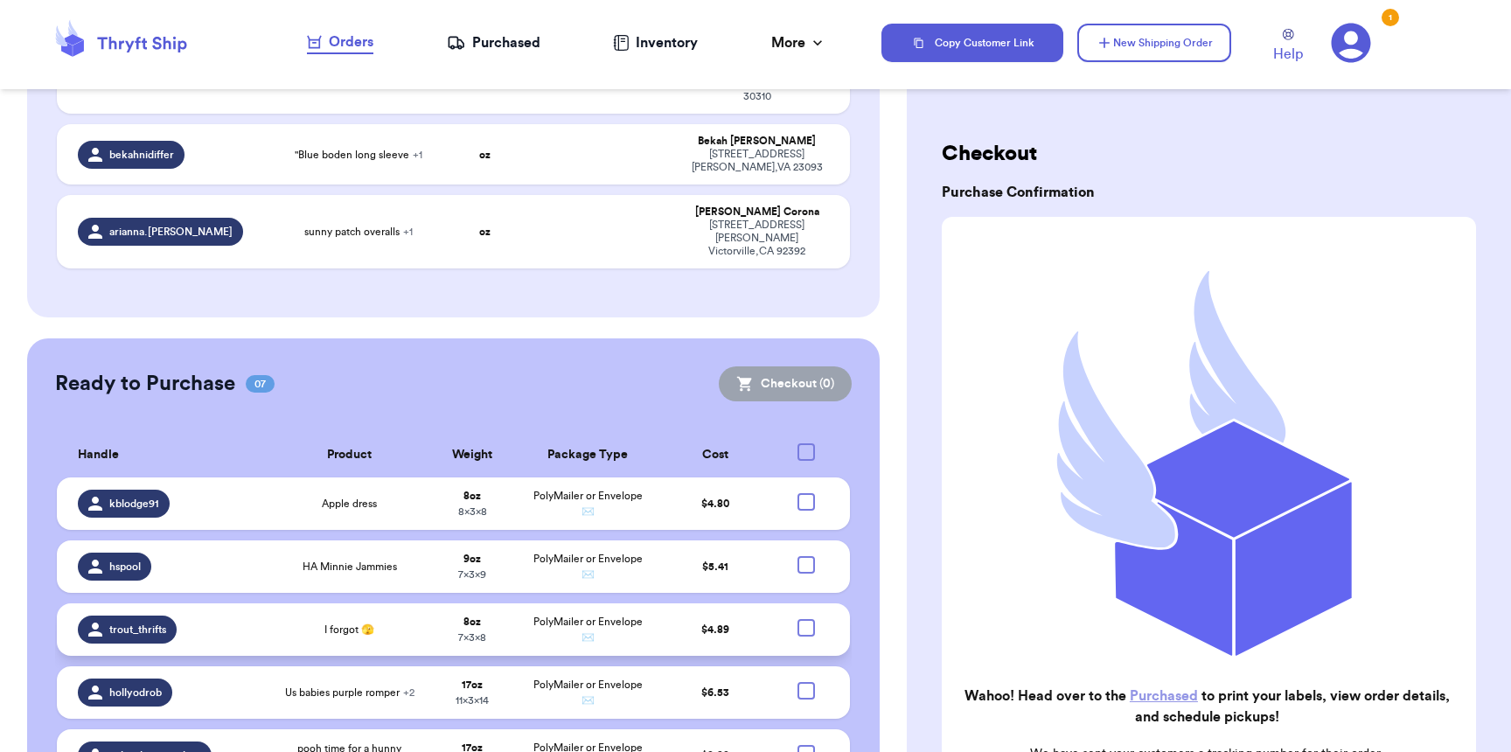
click at [797, 619] on div at bounding box center [805, 627] width 17 height 17
click at [805, 618] on input "checkbox" at bounding box center [805, 618] width 1 height 1
checkbox input "true"
